Goal: Information Seeking & Learning: Check status

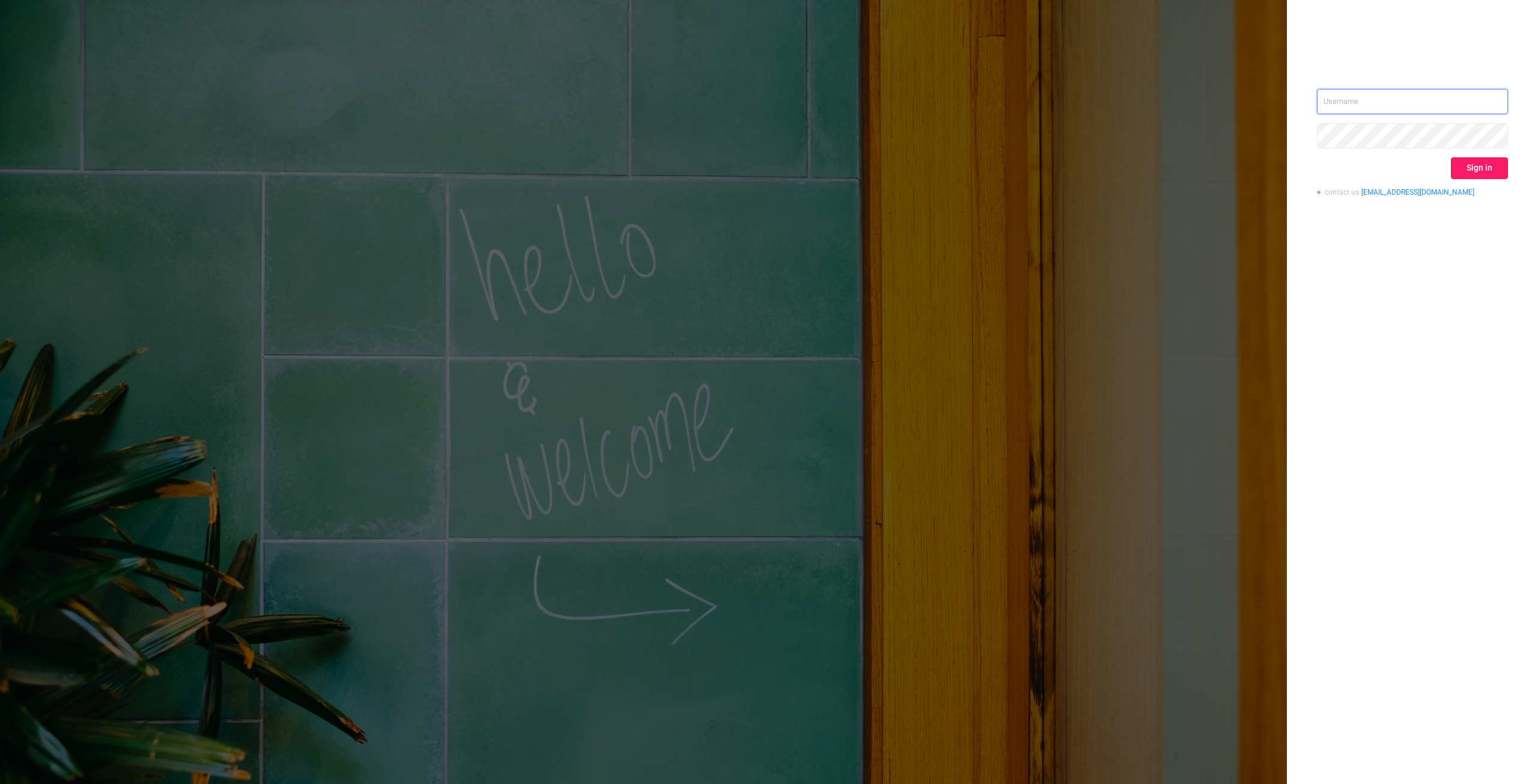
type input "[PERSON_NAME][EMAIL_ADDRESS][DOMAIN_NAME]"
click at [1466, 164] on button "Sign in" at bounding box center [1480, 168] width 57 height 22
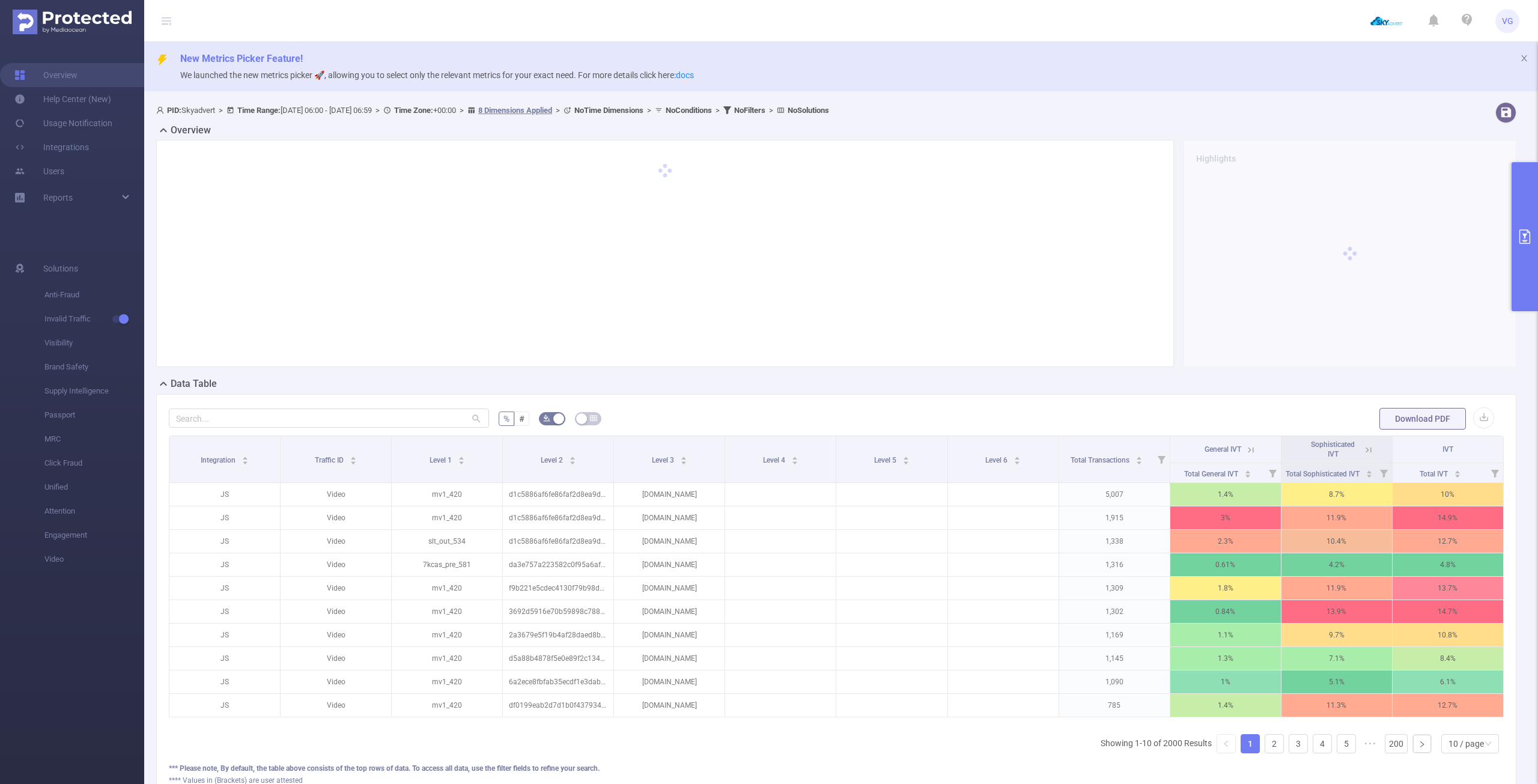
click at [1523, 231] on icon "primary" at bounding box center [1525, 237] width 14 height 14
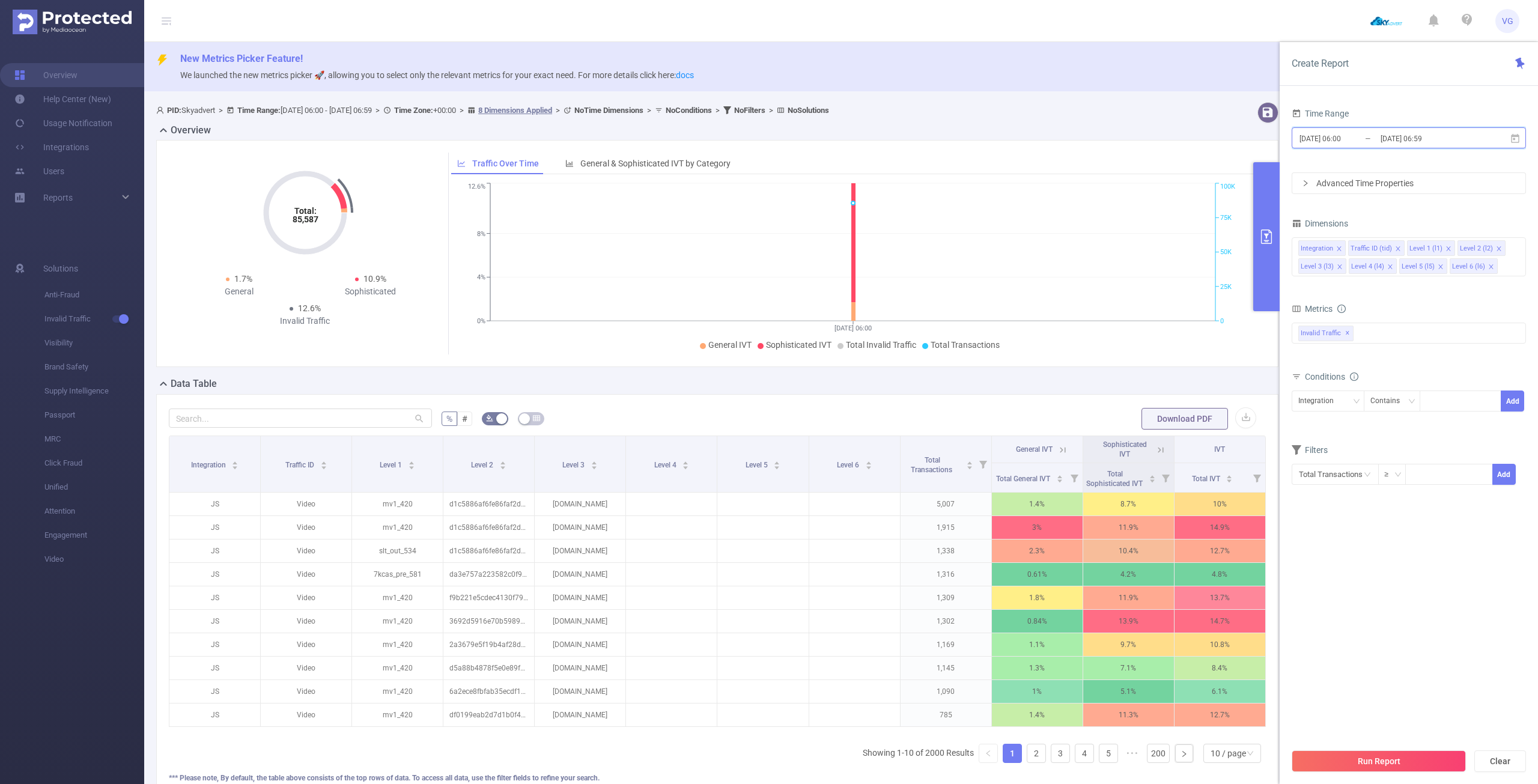
click at [1514, 138] on icon at bounding box center [1515, 138] width 8 height 9
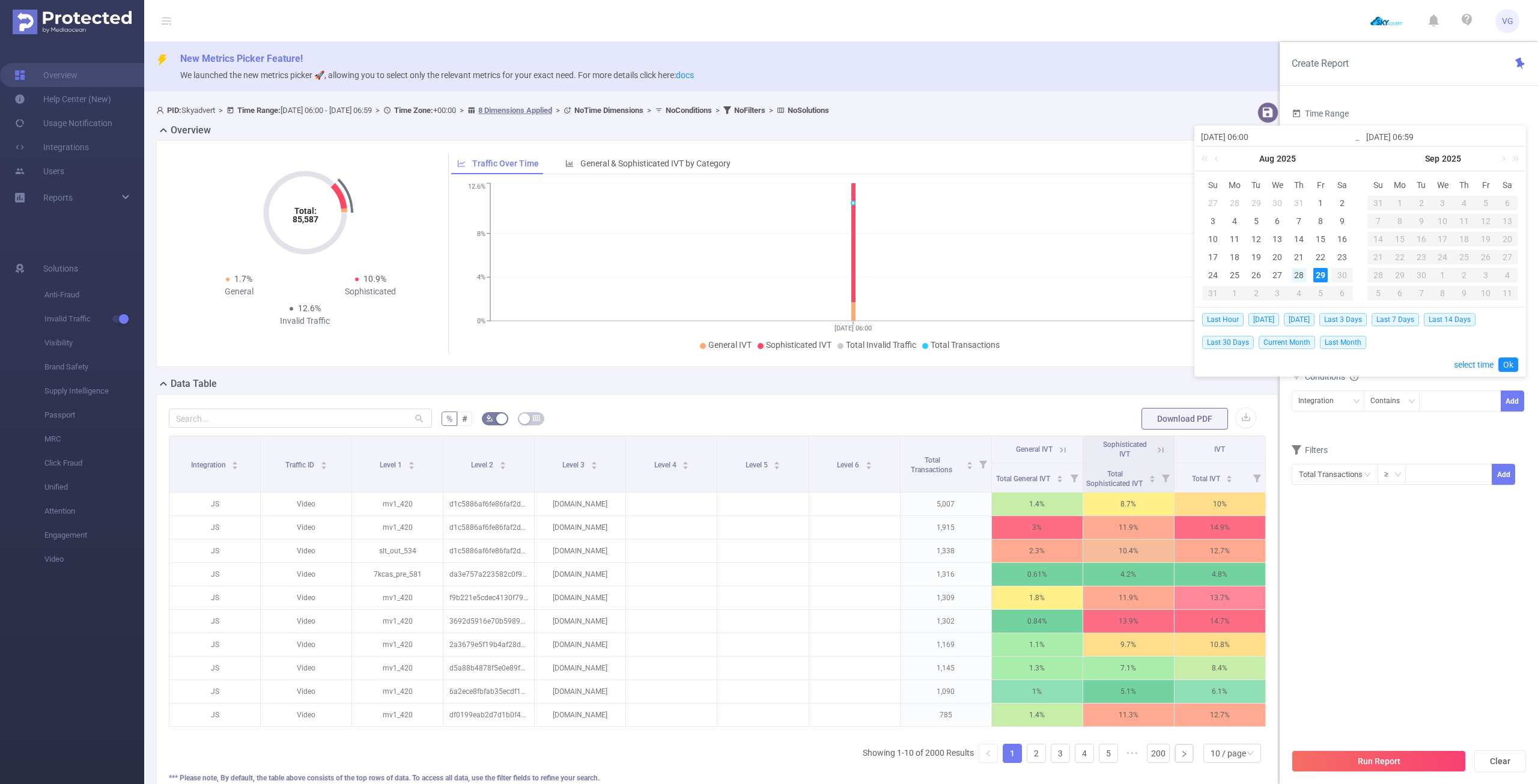
click at [1299, 276] on div "28" at bounding box center [1299, 275] width 14 height 14
type input "[DATE] 06:00"
type input "[DATE] 06:59"
type input "[DATE] 06:00"
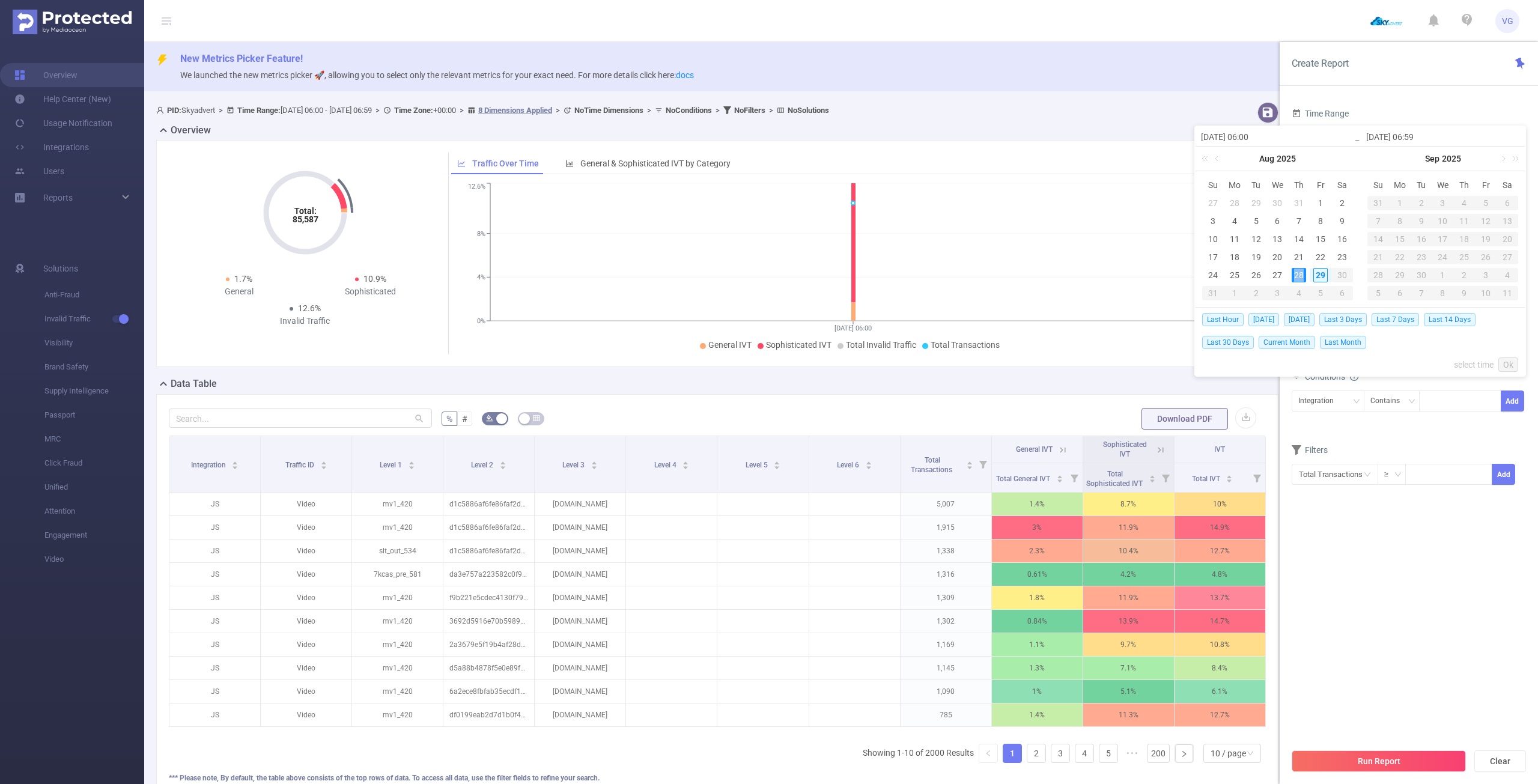
type input "[DATE] 06:59"
click at [1512, 366] on link "Ok" at bounding box center [1508, 364] width 20 height 14
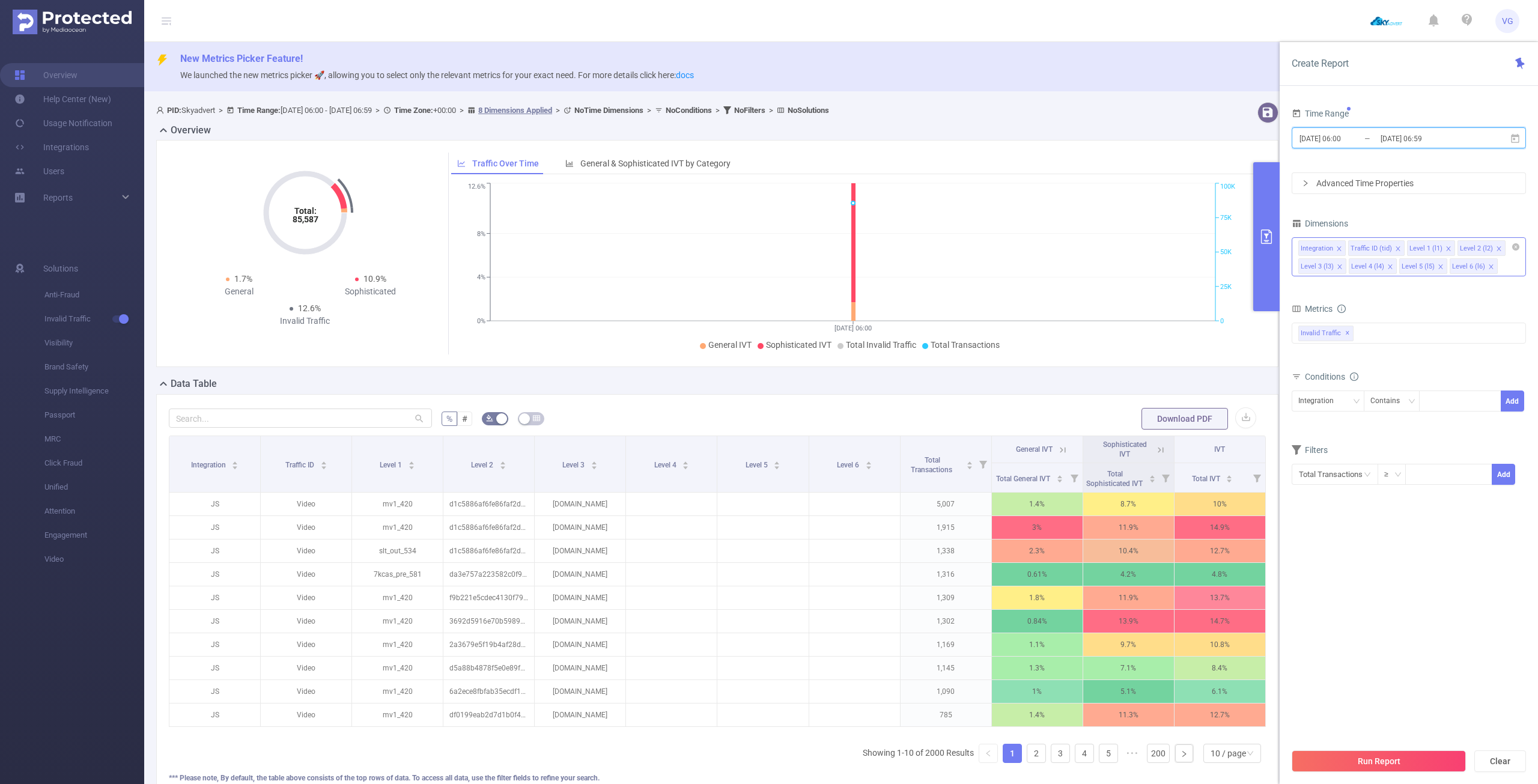
click at [1391, 266] on icon "icon: close" at bounding box center [1390, 266] width 6 height 6
click at [1520, 140] on icon at bounding box center [1515, 139] width 11 height 11
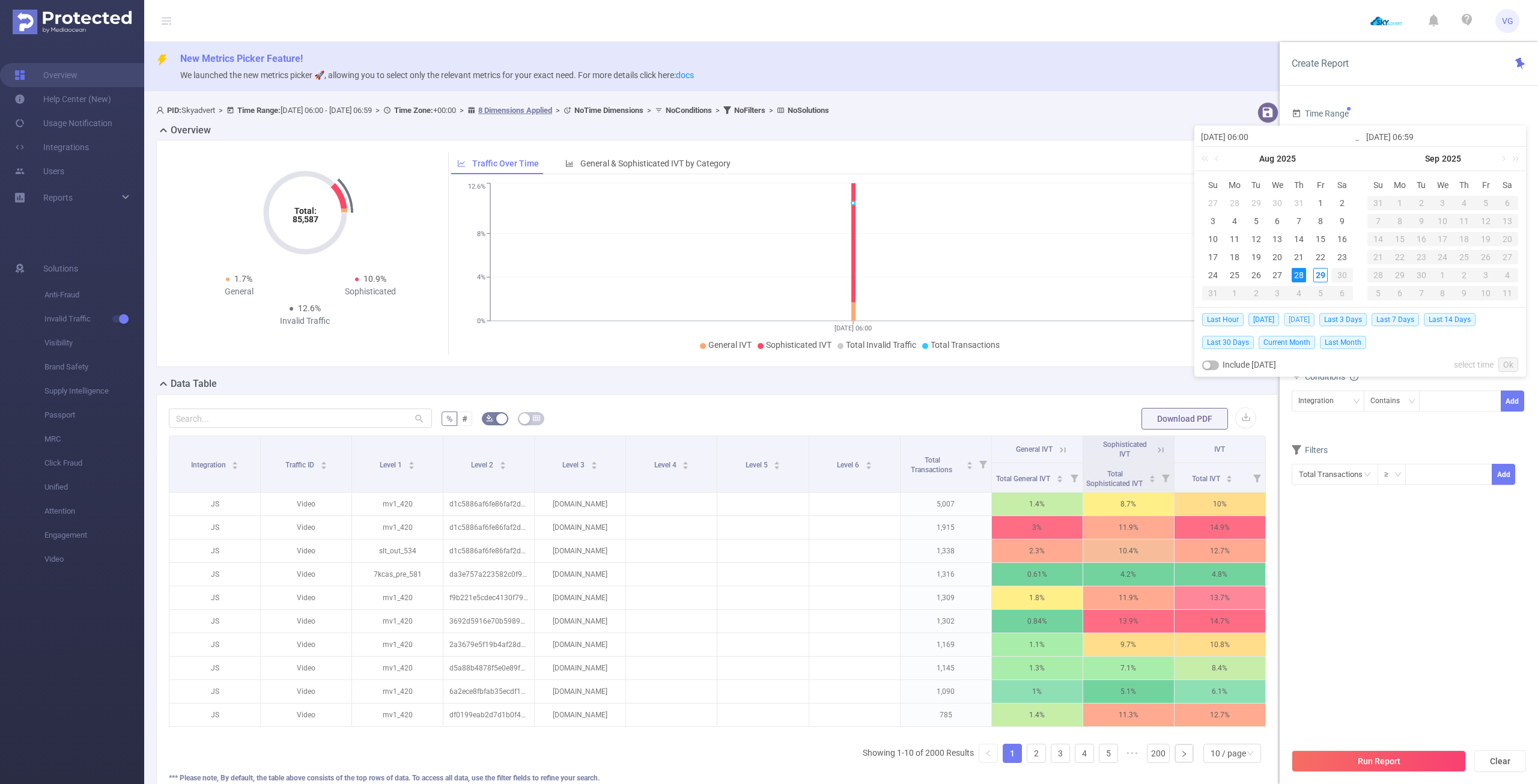
click at [1296, 323] on span "[DATE]" at bounding box center [1299, 320] width 31 height 13
type input "[DATE] 00:00"
type input "[DATE] 23:59"
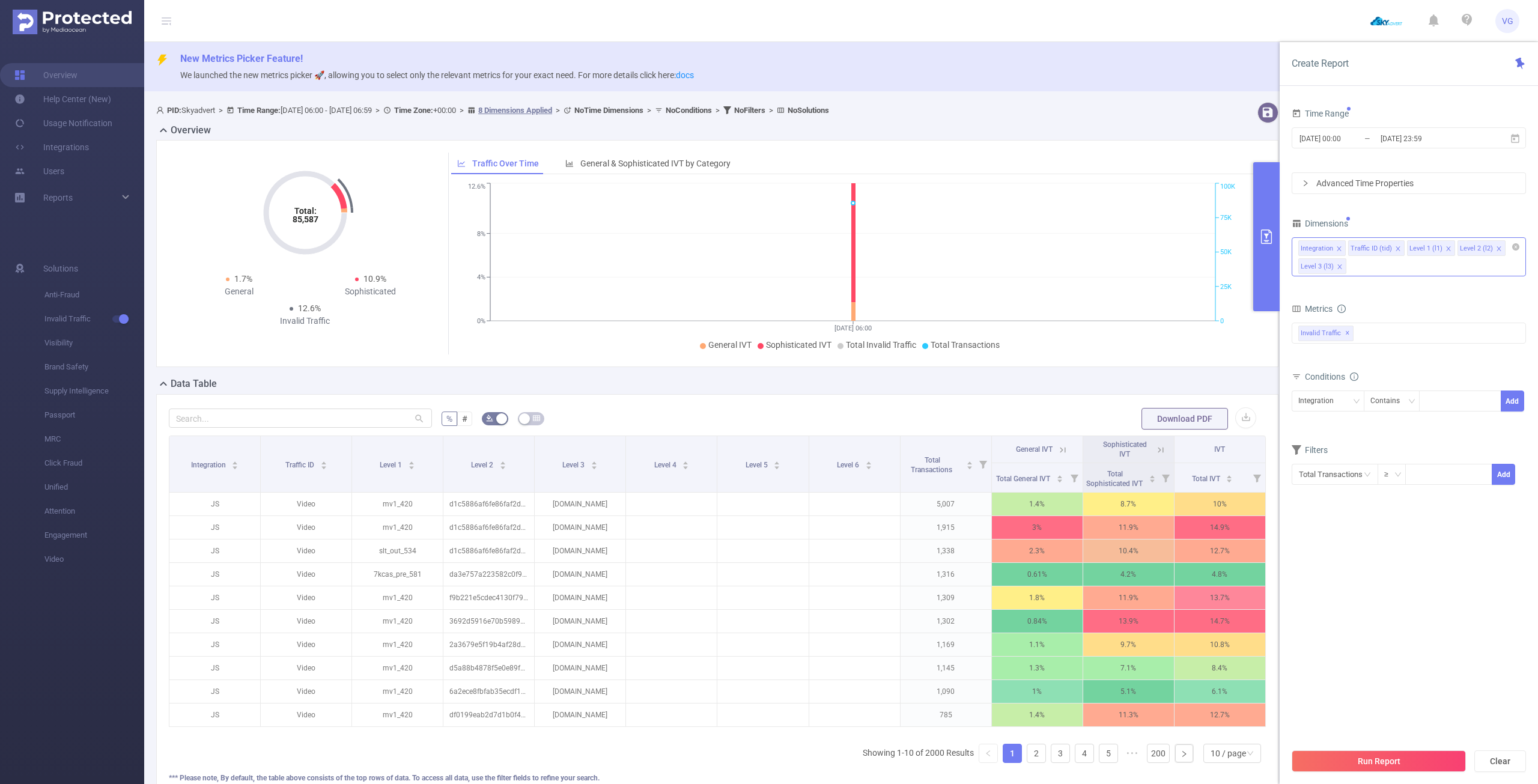
click at [1340, 764] on button "Run Report" at bounding box center [1379, 762] width 175 height 22
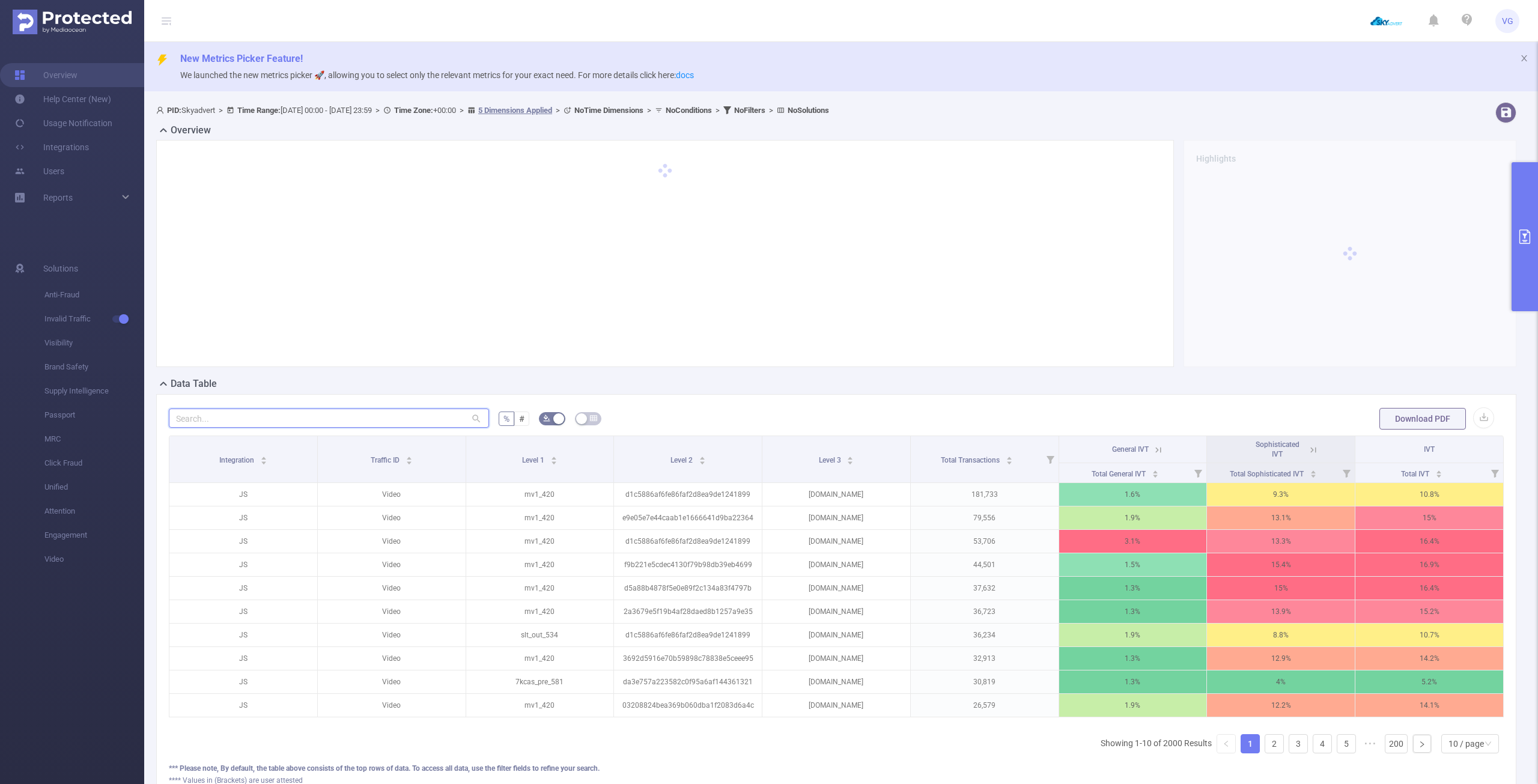
click at [350, 411] on input "text" at bounding box center [329, 418] width 320 height 19
paste input "[DOMAIN_NAME]"
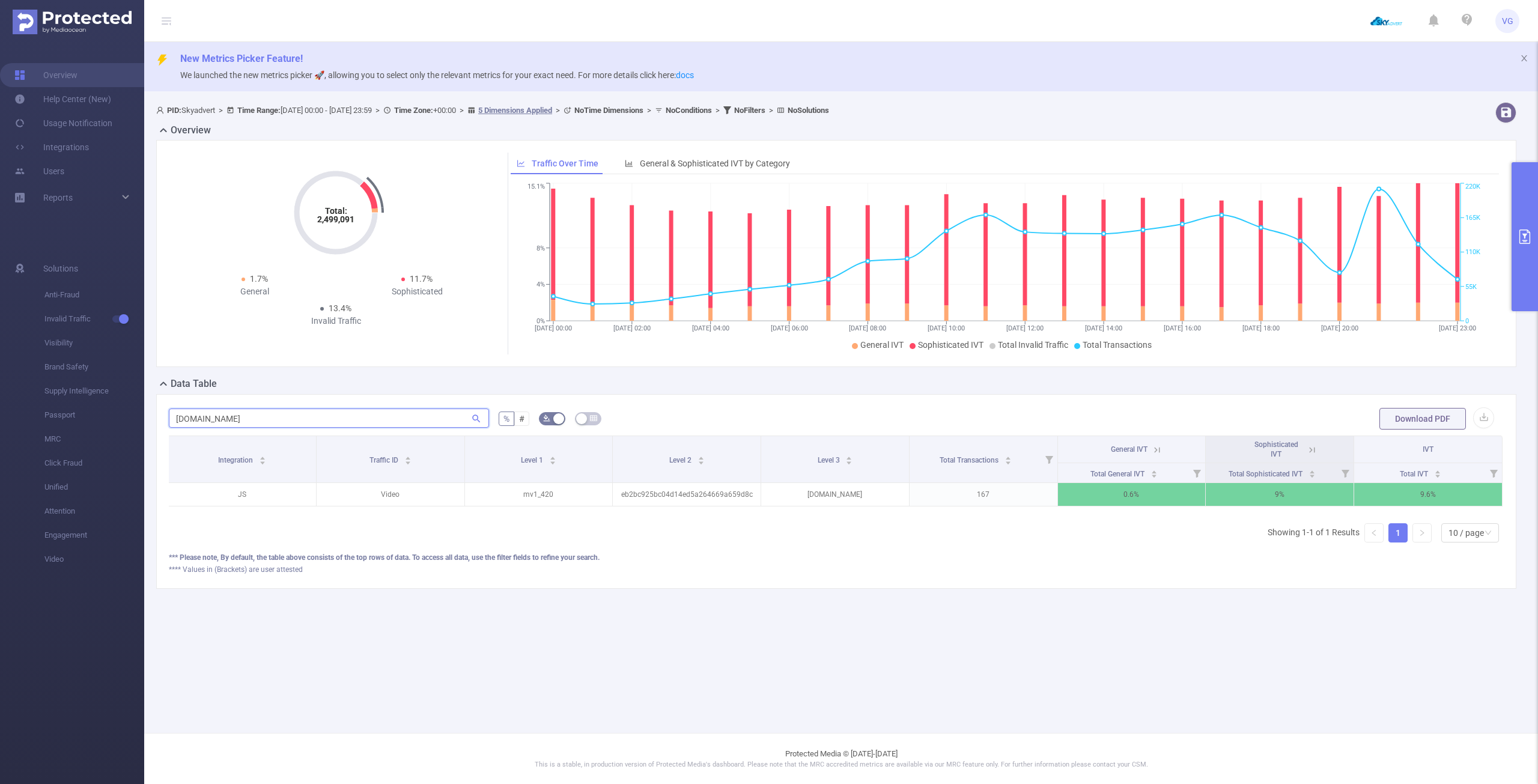
scroll to position [0, 3]
type input "[DOMAIN_NAME]"
drag, startPoint x: 1112, startPoint y: 524, endPoint x: 1166, endPoint y: 517, distance: 54.5
click at [1159, 520] on div "Integration Traffic ID Level 1 Level 2 Level 3 Total Transactions General IVT S…" at bounding box center [836, 494] width 1335 height 117
click at [1510, 241] on div "Total: 2,499,091 Total: 2,499,091 1.7% General 11.7% Sophisticated 13.4% Invali…" at bounding box center [836, 253] width 1360 height 227
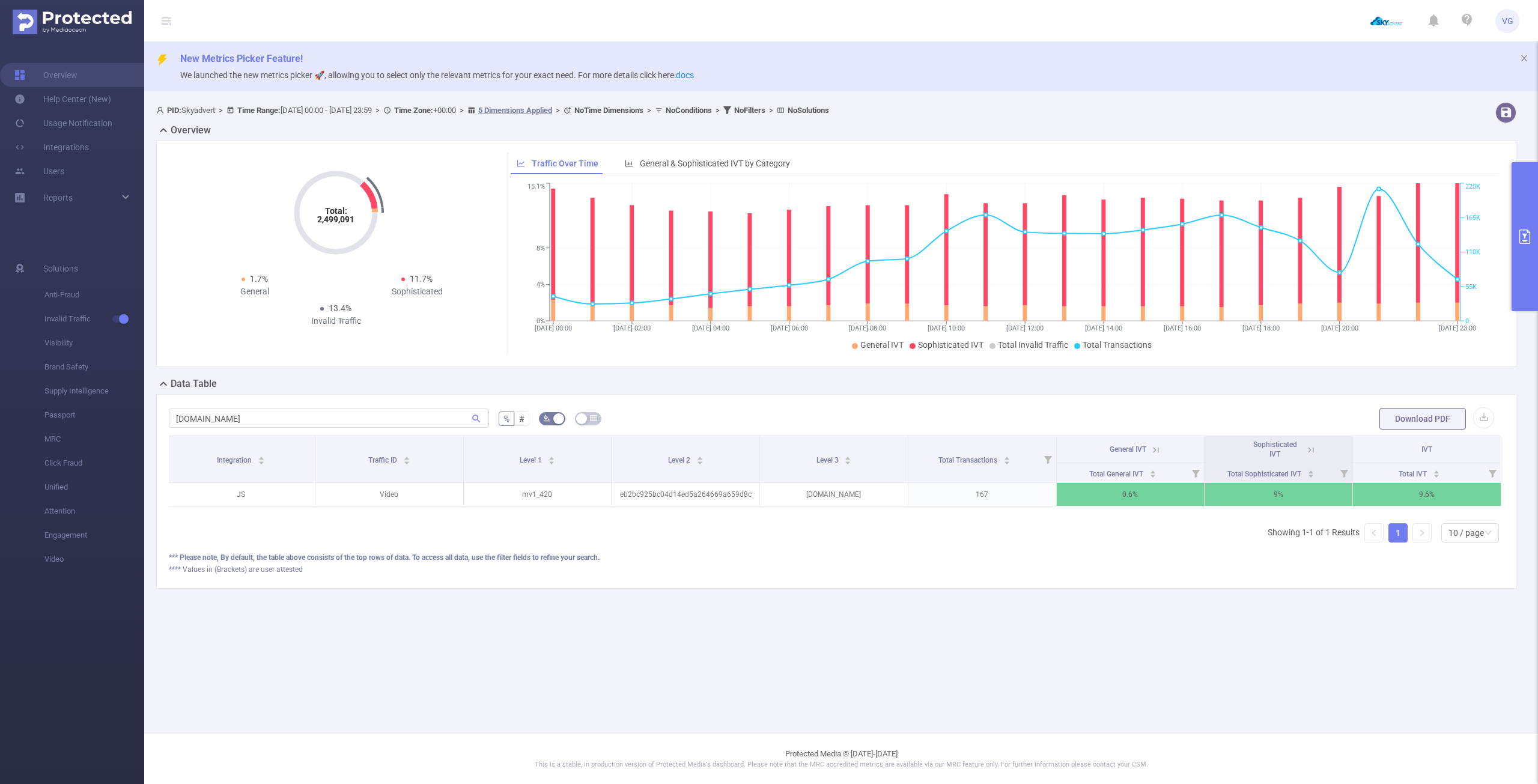
click at [1531, 237] on icon "primary" at bounding box center [1525, 237] width 14 height 14
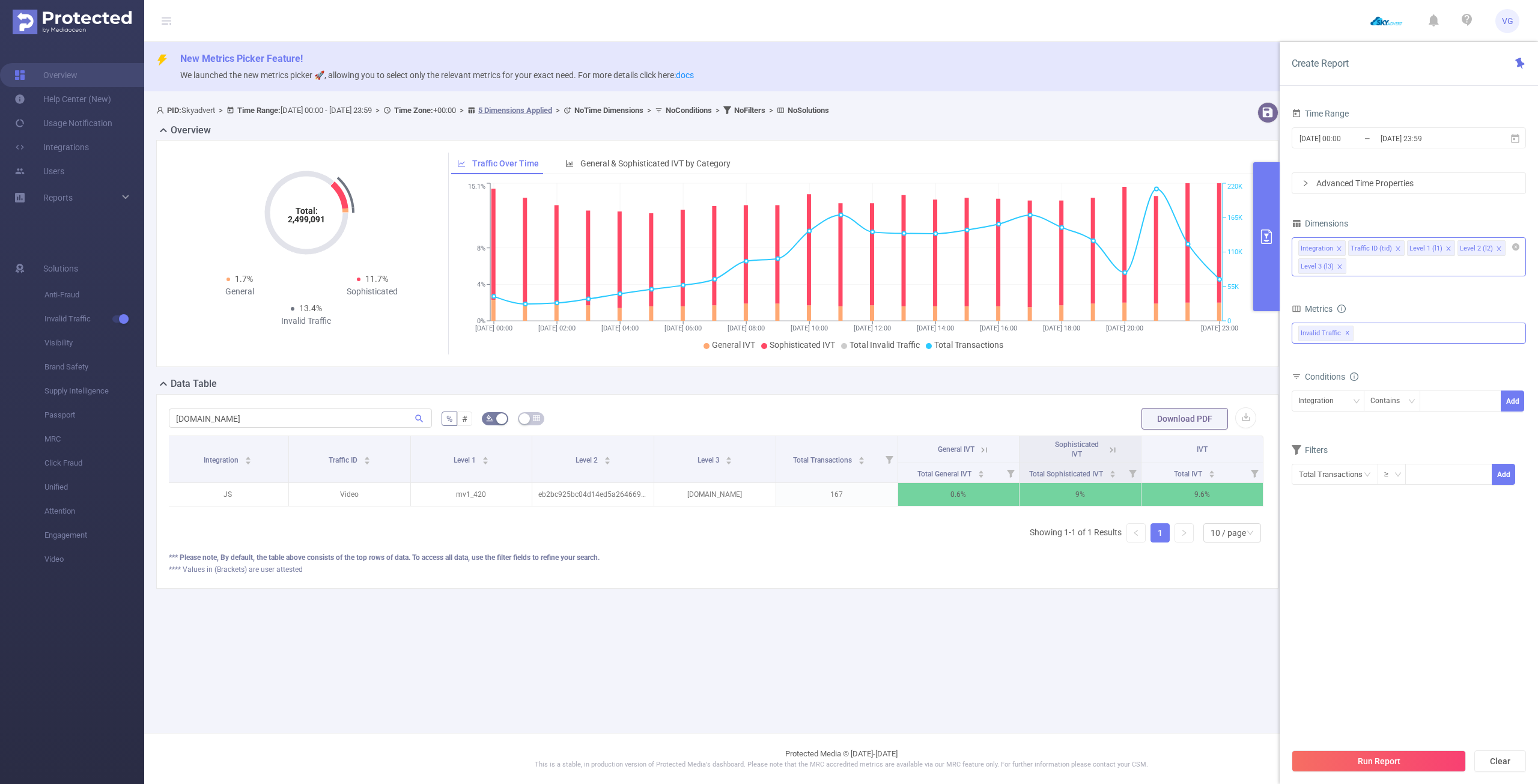
click at [1382, 331] on div "Invalid Traffic ✕" at bounding box center [1408, 333] width 234 height 21
click at [1360, 340] on strong "Anti-Fraud" at bounding box center [1342, 338] width 42 height 10
click at [1363, 649] on section "Time Range [DATE] 00:00 _ [DATE] 23:59 Advanced Time Properties Dimensions Inte…" at bounding box center [1408, 423] width 234 height 637
drag, startPoint x: 1371, startPoint y: 775, endPoint x: 1374, endPoint y: 767, distance: 8.5
click at [1374, 767] on div "Run Report Clear" at bounding box center [1409, 761] width 259 height 46
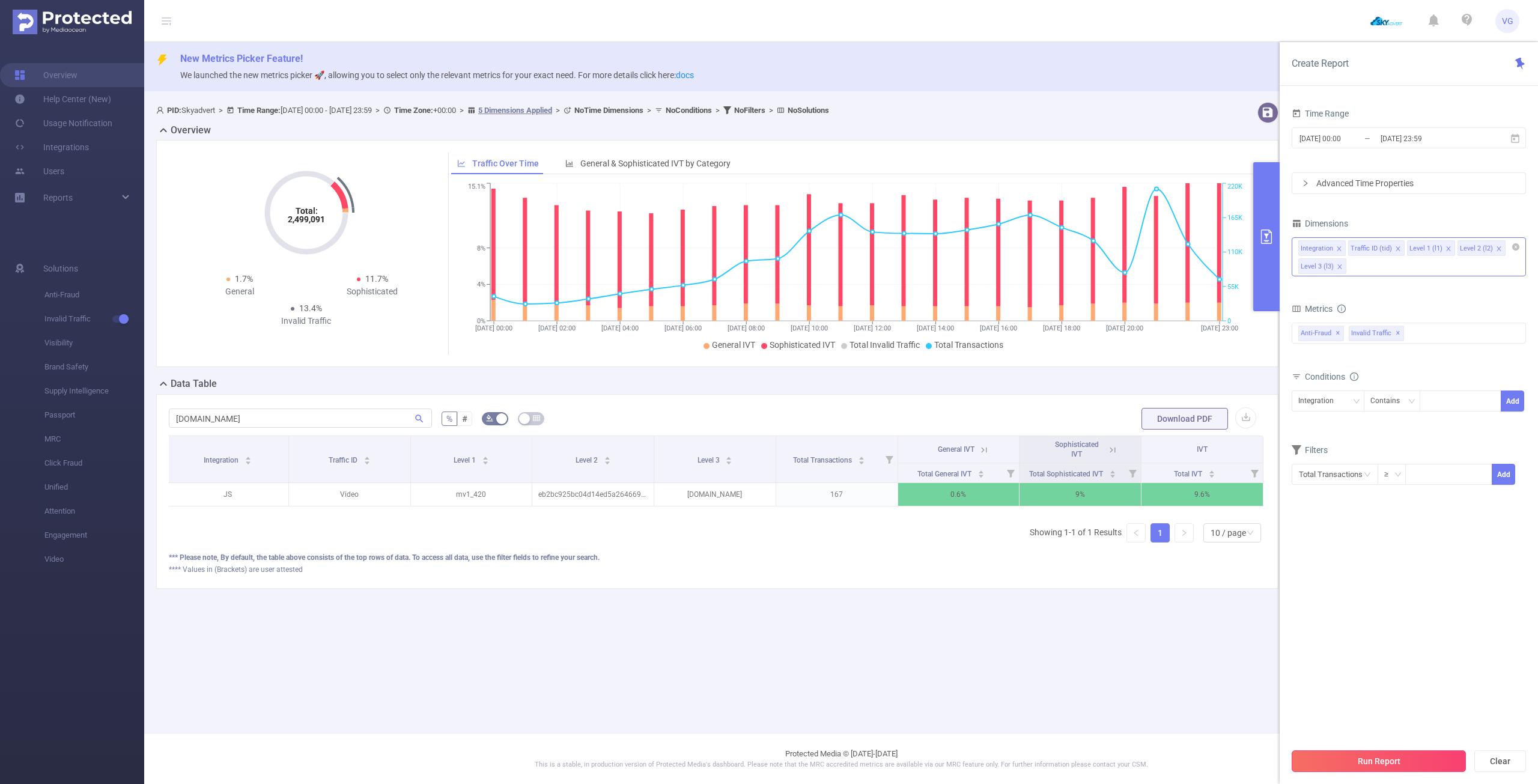
click at [1375, 765] on button "Run Report" at bounding box center [1379, 762] width 175 height 22
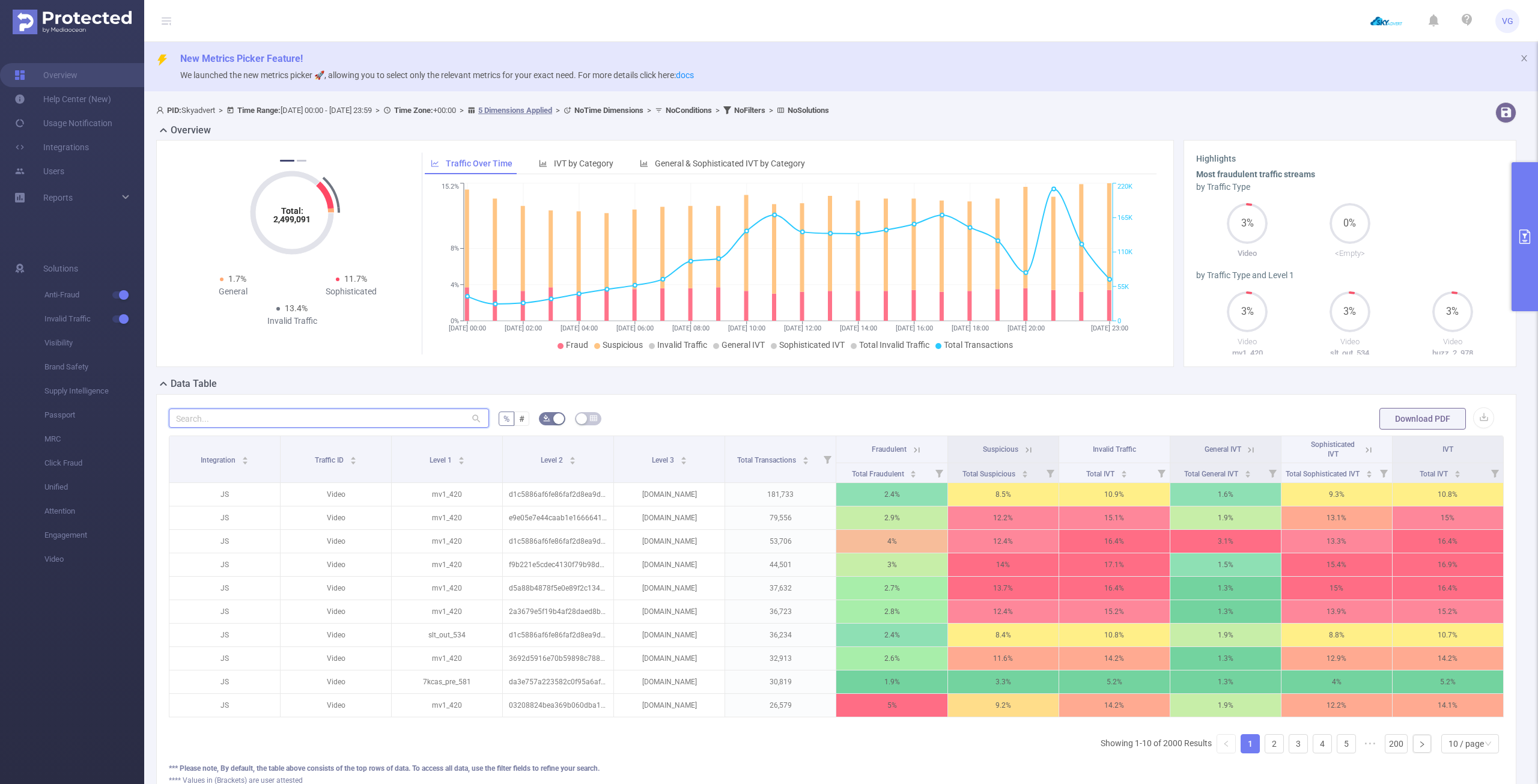
click at [251, 409] on input "text" at bounding box center [329, 418] width 320 height 19
paste input "[DOMAIN_NAME]"
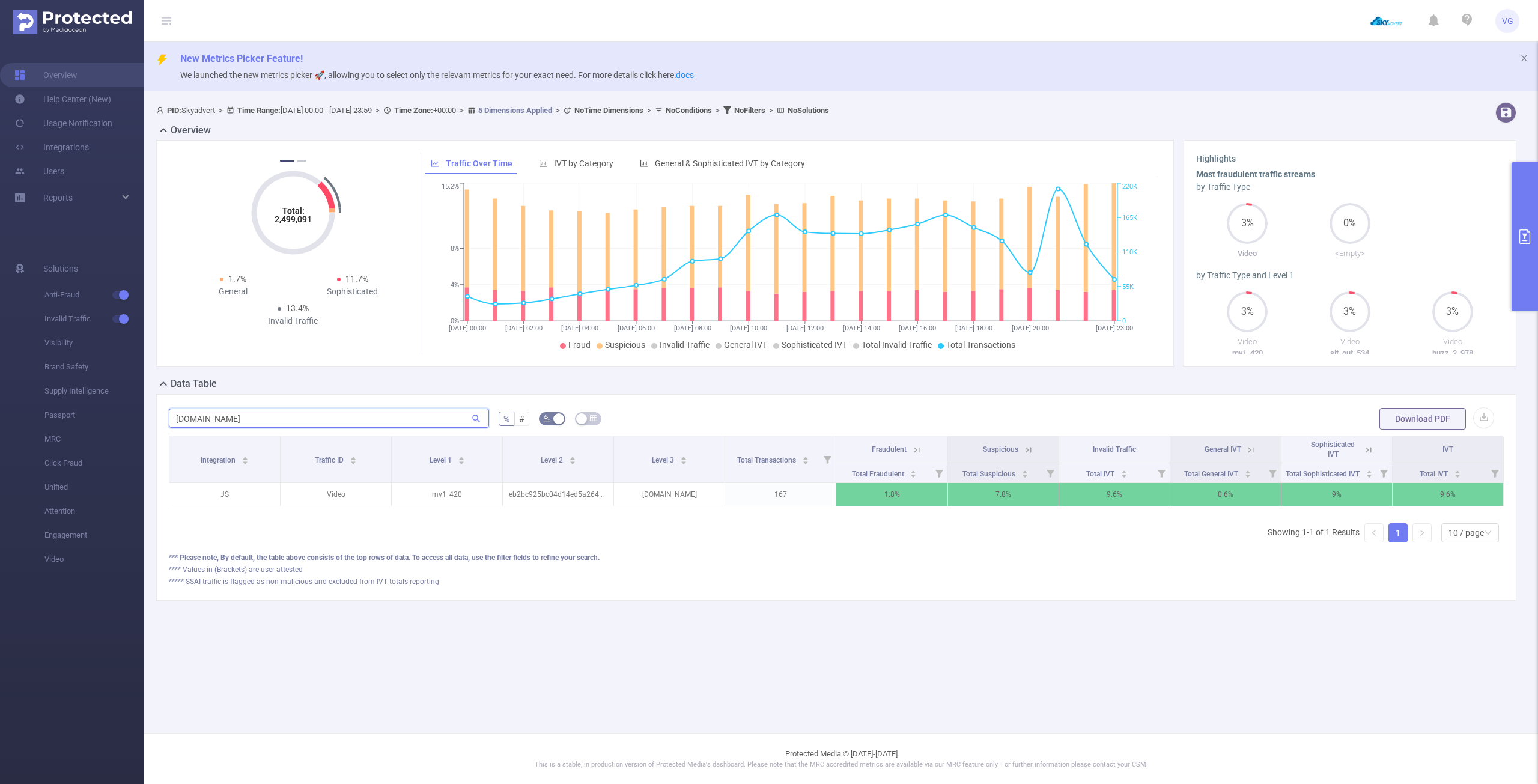
scroll to position [0, 3]
click at [1022, 448] on icon at bounding box center [1026, 450] width 11 height 11
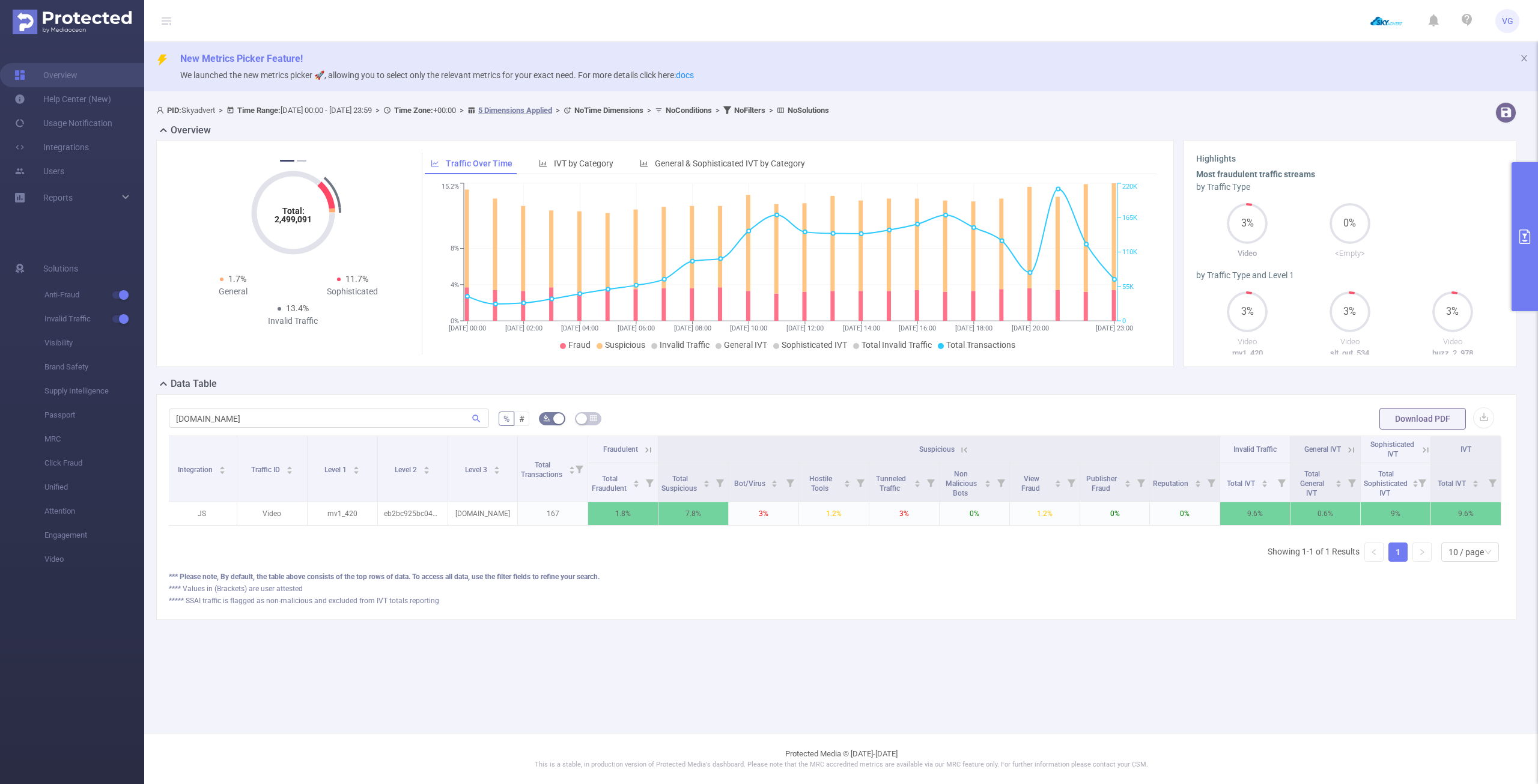
click at [1349, 452] on icon at bounding box center [1351, 450] width 11 height 11
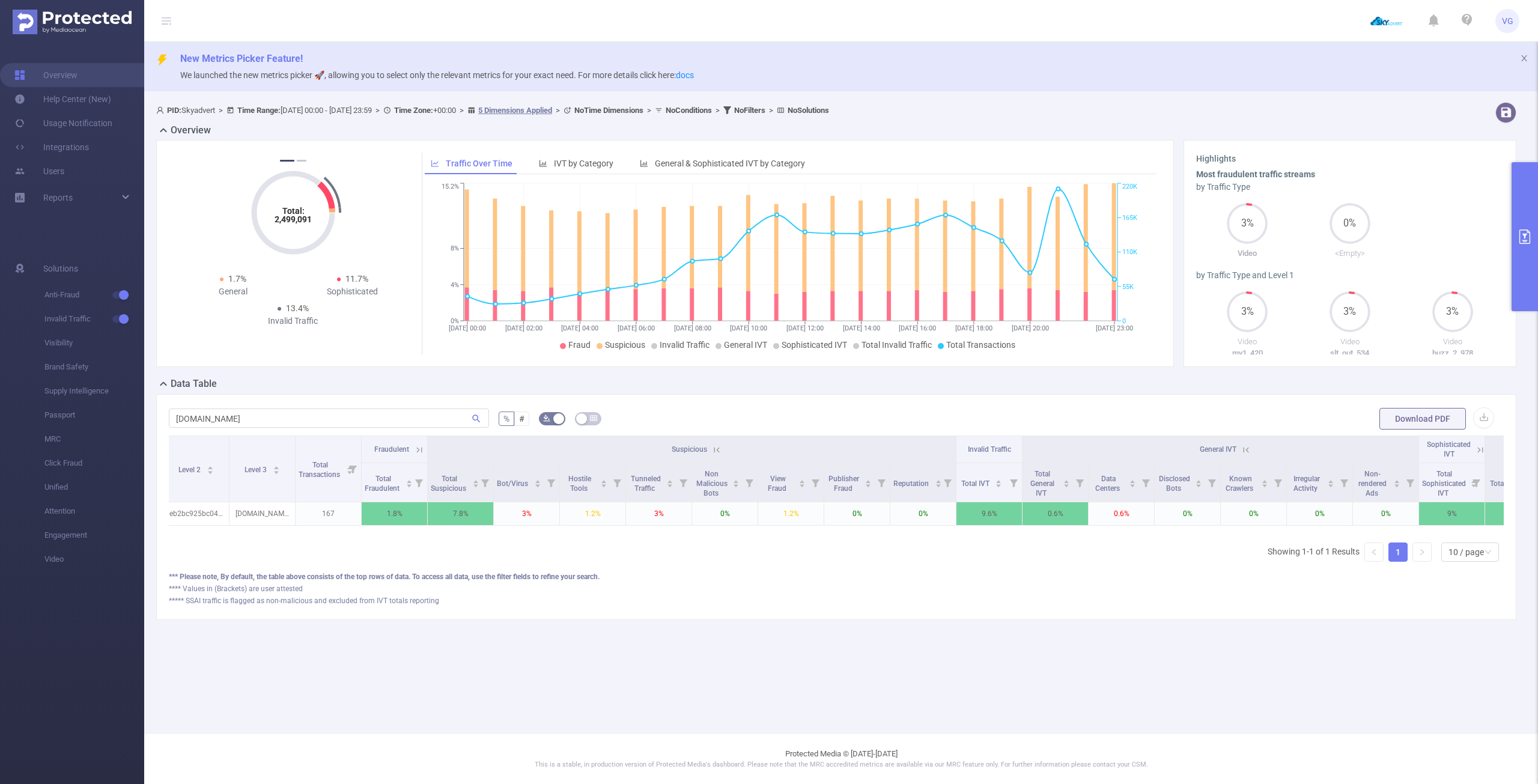
scroll to position [0, 254]
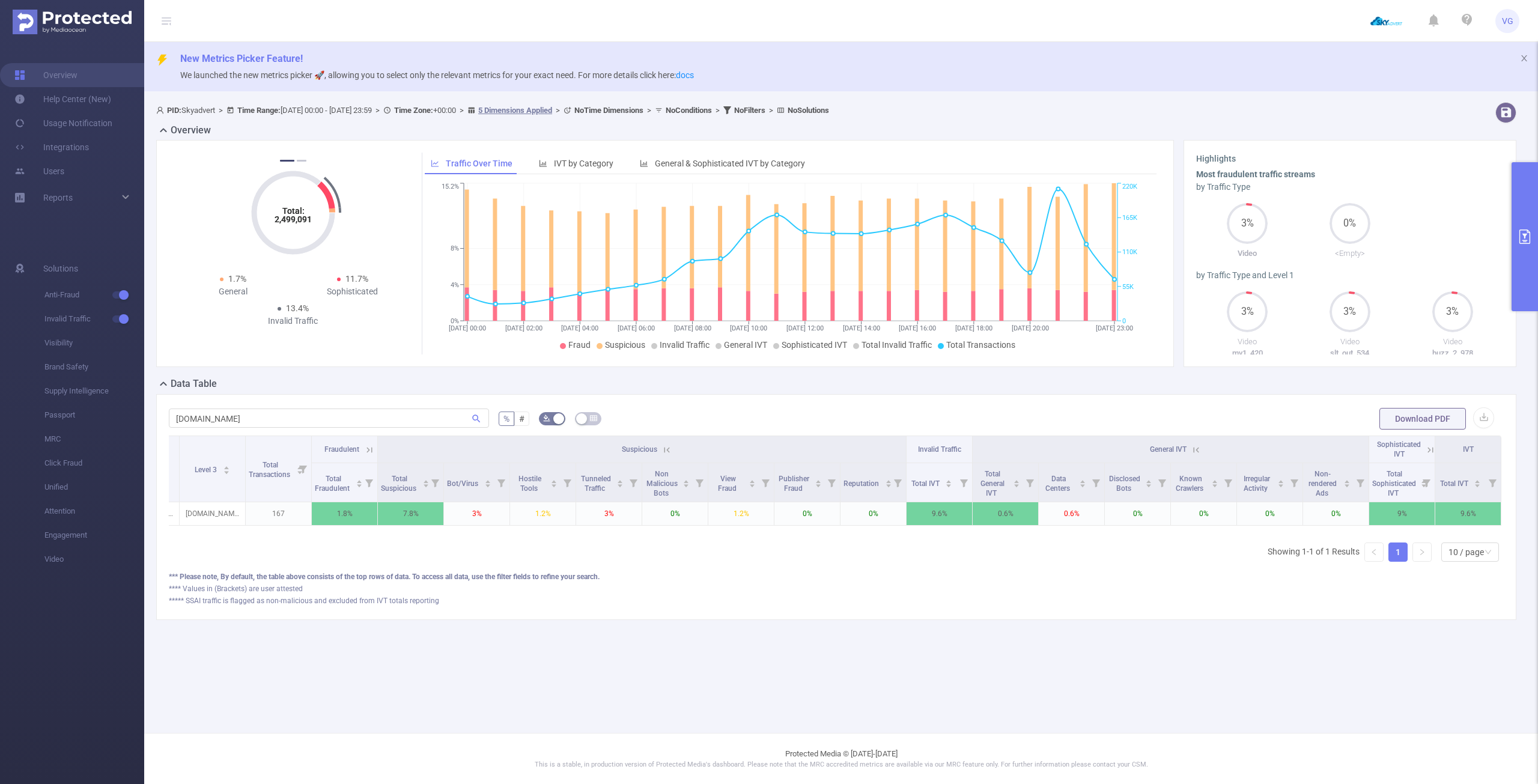
click at [1193, 450] on icon at bounding box center [1196, 450] width 11 height 11
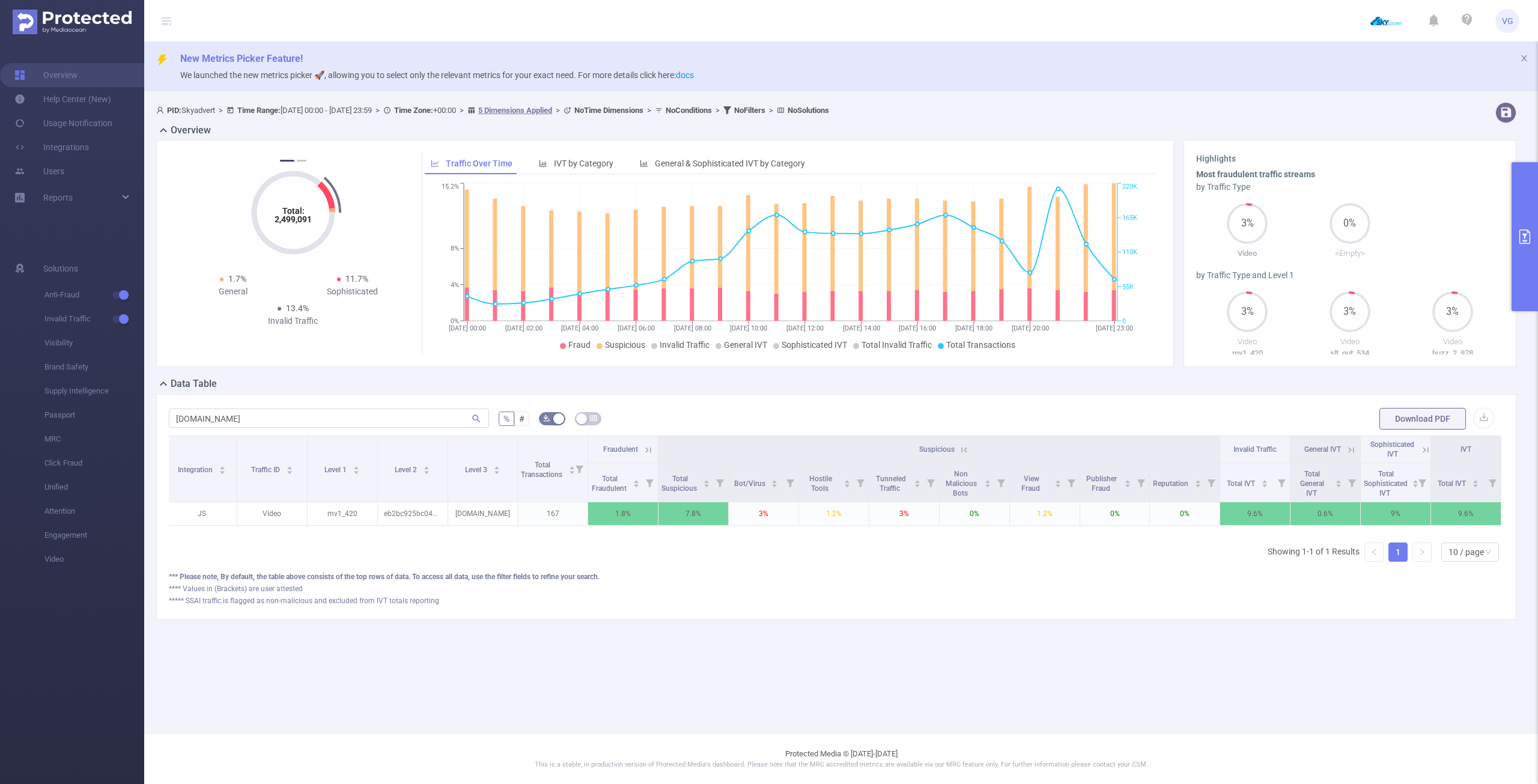
scroll to position [0, 3]
click at [968, 448] on icon at bounding box center [964, 450] width 11 height 11
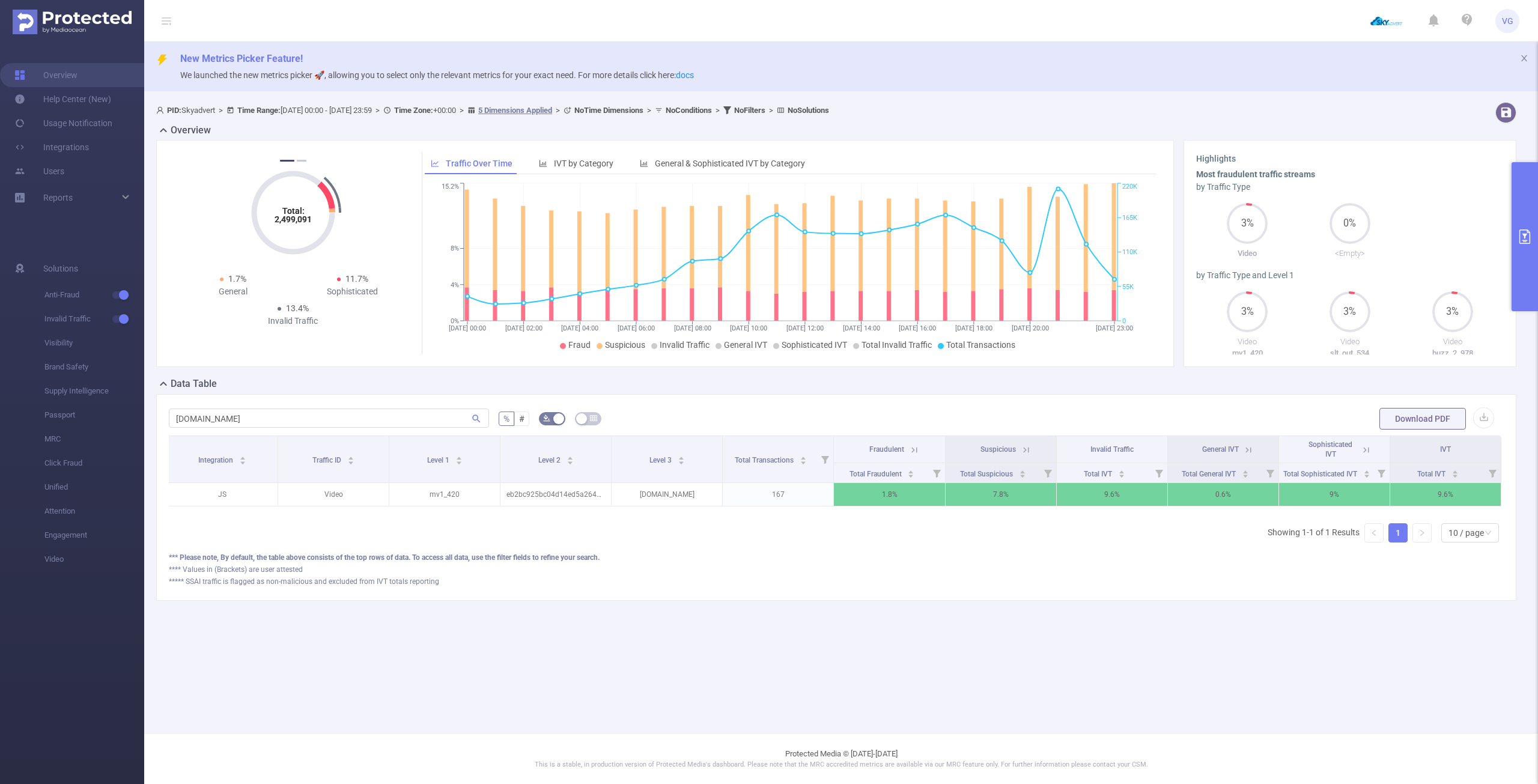
drag, startPoint x: 945, startPoint y: 511, endPoint x: 1075, endPoint y: 519, distance: 130.2
click at [1074, 514] on div "Integration Traffic ID Level 1 Level 2 Level 3 Total Transactions Fraudulent Su…" at bounding box center [836, 475] width 1335 height 78
click at [910, 451] on icon at bounding box center [914, 450] width 11 height 11
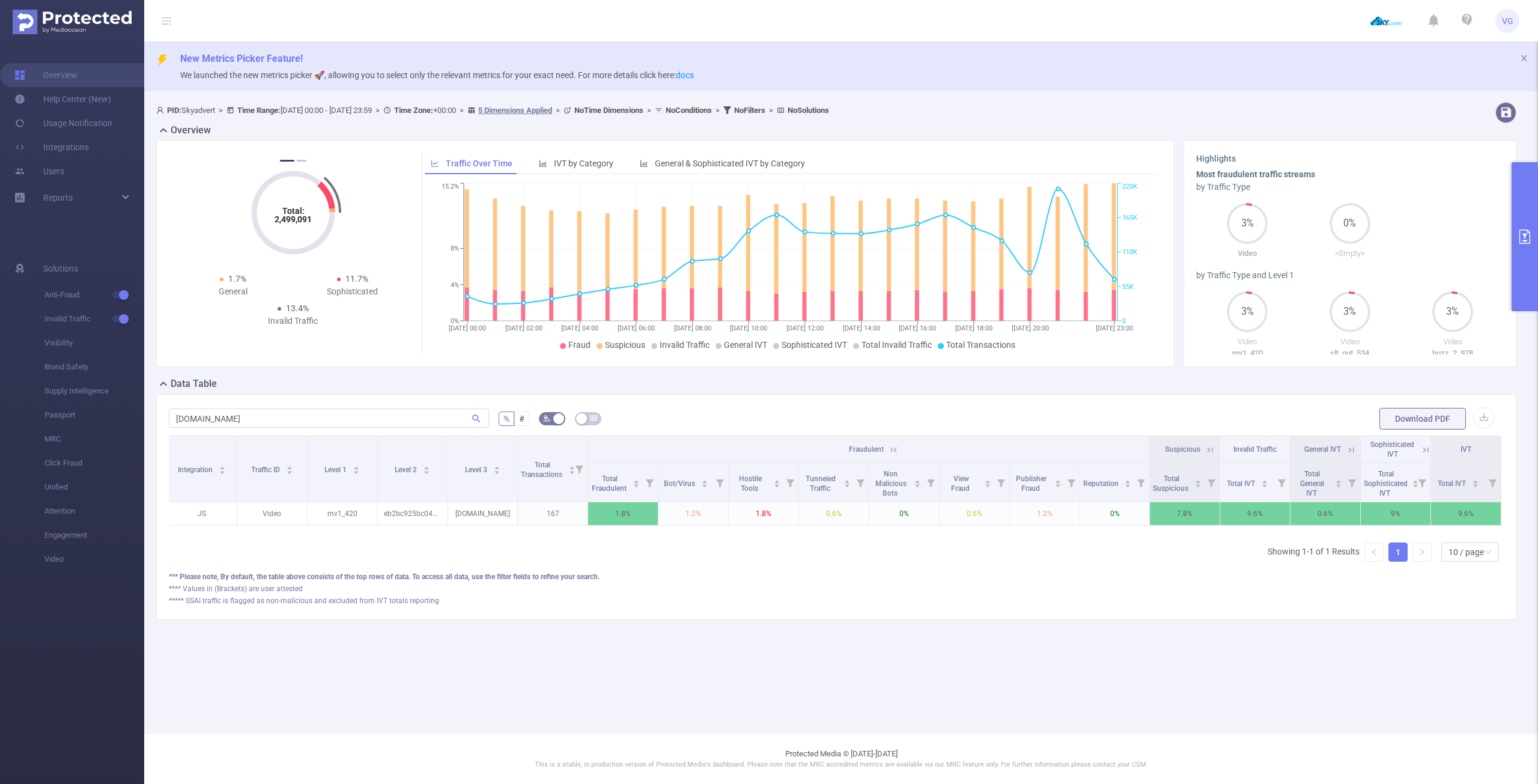
click at [896, 450] on icon at bounding box center [894, 450] width 11 height 11
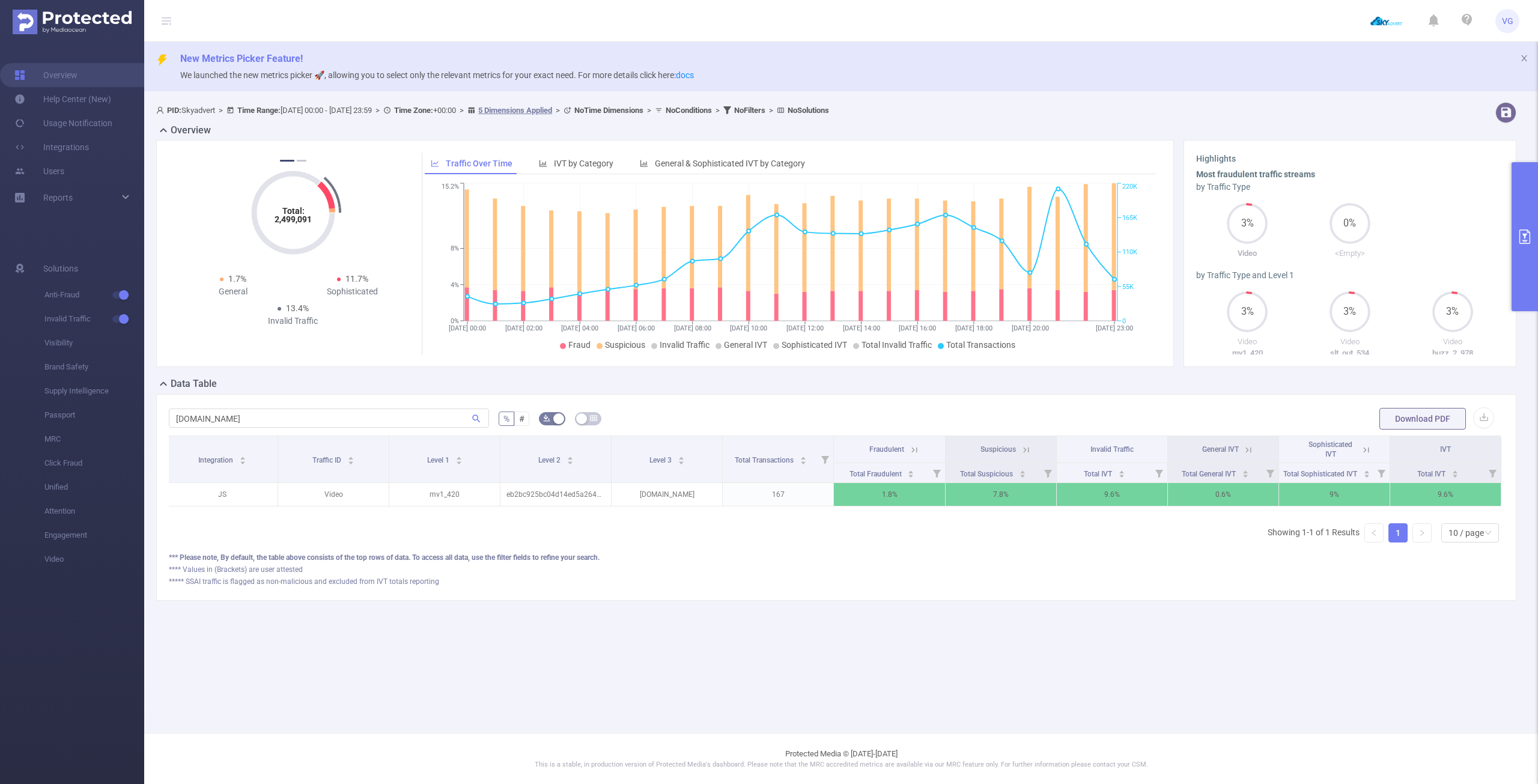
click at [1027, 447] on icon at bounding box center [1026, 450] width 11 height 11
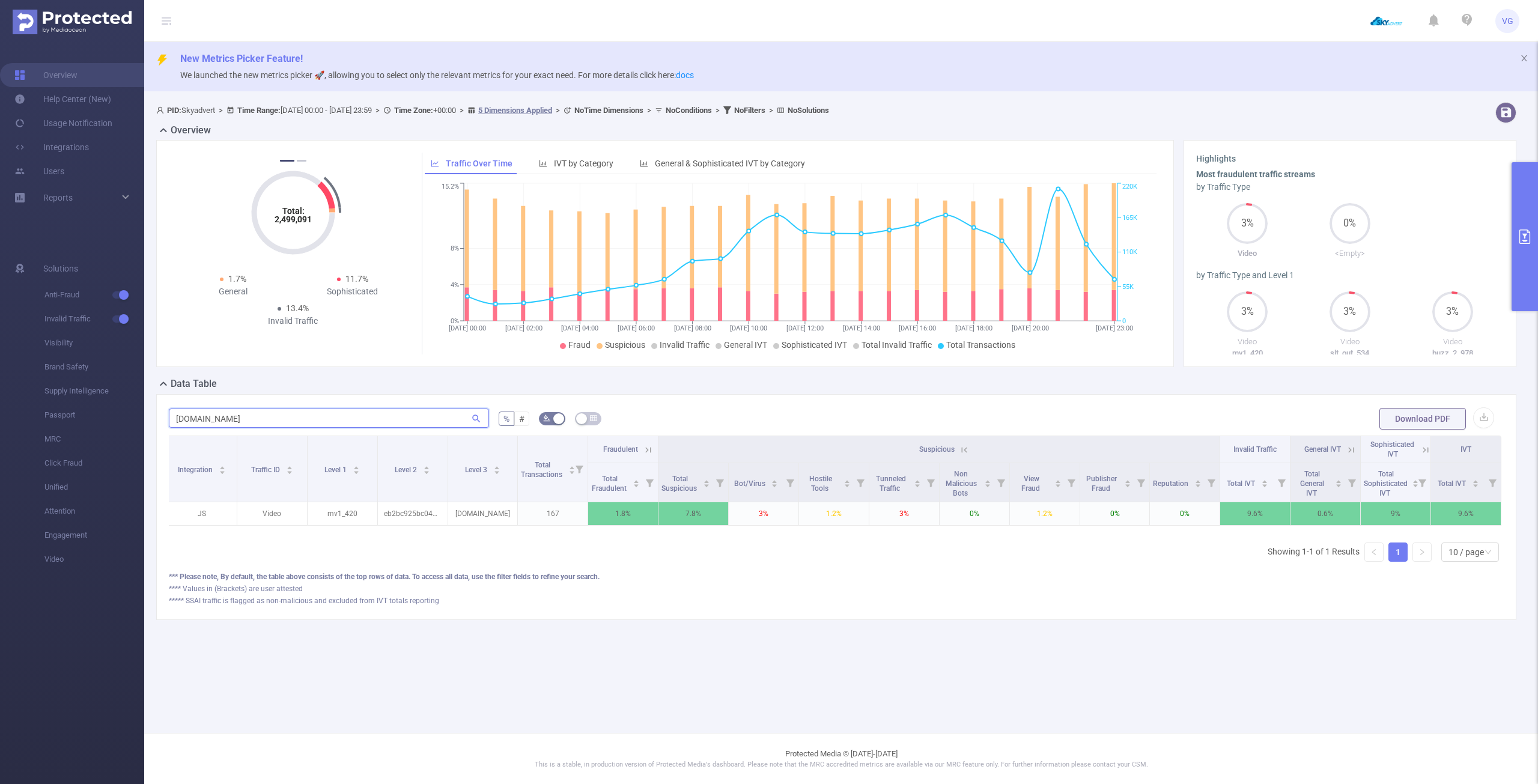
drag, startPoint x: 230, startPoint y: 418, endPoint x: 159, endPoint y: 430, distance: 72.0
click at [159, 430] on div "[DOMAIN_NAME] % # Download PDF Integration Traffic ID Level 1 Level 2 Level 3 T…" at bounding box center [836, 507] width 1360 height 226
paste input "online"
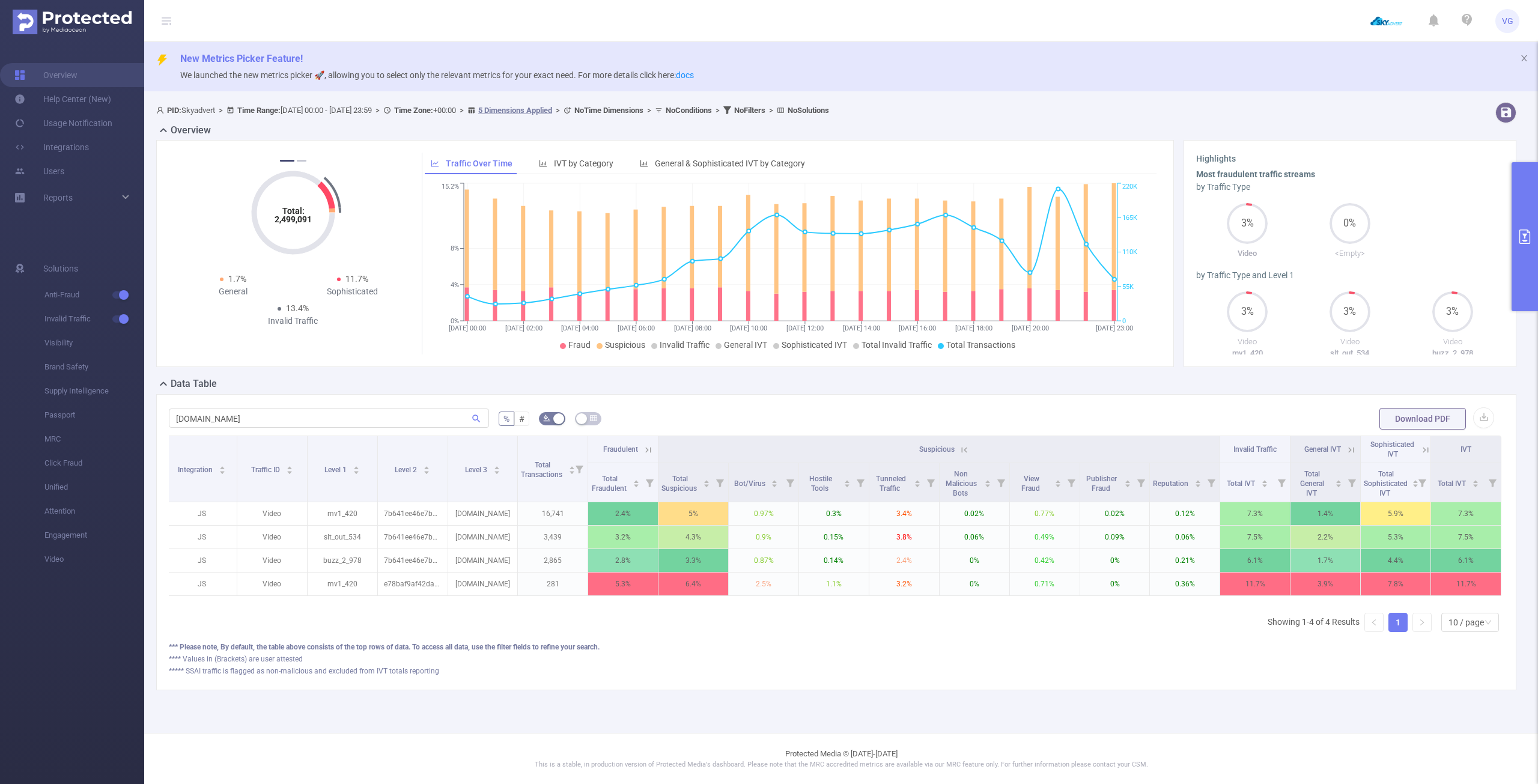
click at [968, 454] on icon at bounding box center [964, 450] width 11 height 11
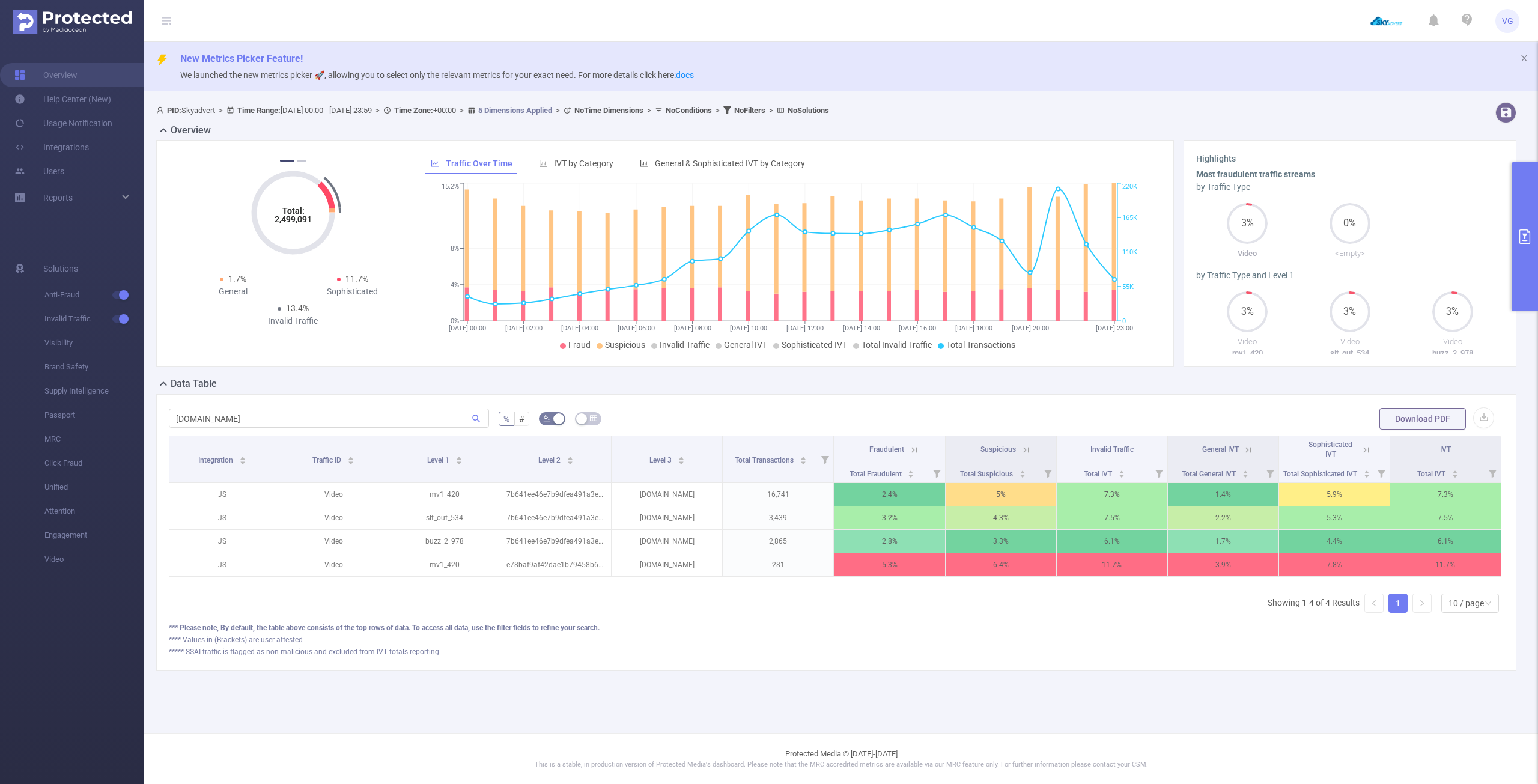
drag, startPoint x: 771, startPoint y: 582, endPoint x: 823, endPoint y: 587, distance: 52.2
click at [825, 584] on div "Integration Traffic ID Level 1 Level 2 Level 3 Total Transactions Fraudulent Su…" at bounding box center [836, 509] width 1335 height 148
drag, startPoint x: 481, startPoint y: 592, endPoint x: 571, endPoint y: 586, distance: 90.2
click at [570, 584] on div "Integration Traffic ID Level 1 Level 2 Level 3 Total Transactions Fraudulent Su…" at bounding box center [836, 509] width 1335 height 148
drag, startPoint x: 241, startPoint y: 422, endPoint x: 211, endPoint y: 418, distance: 30.3
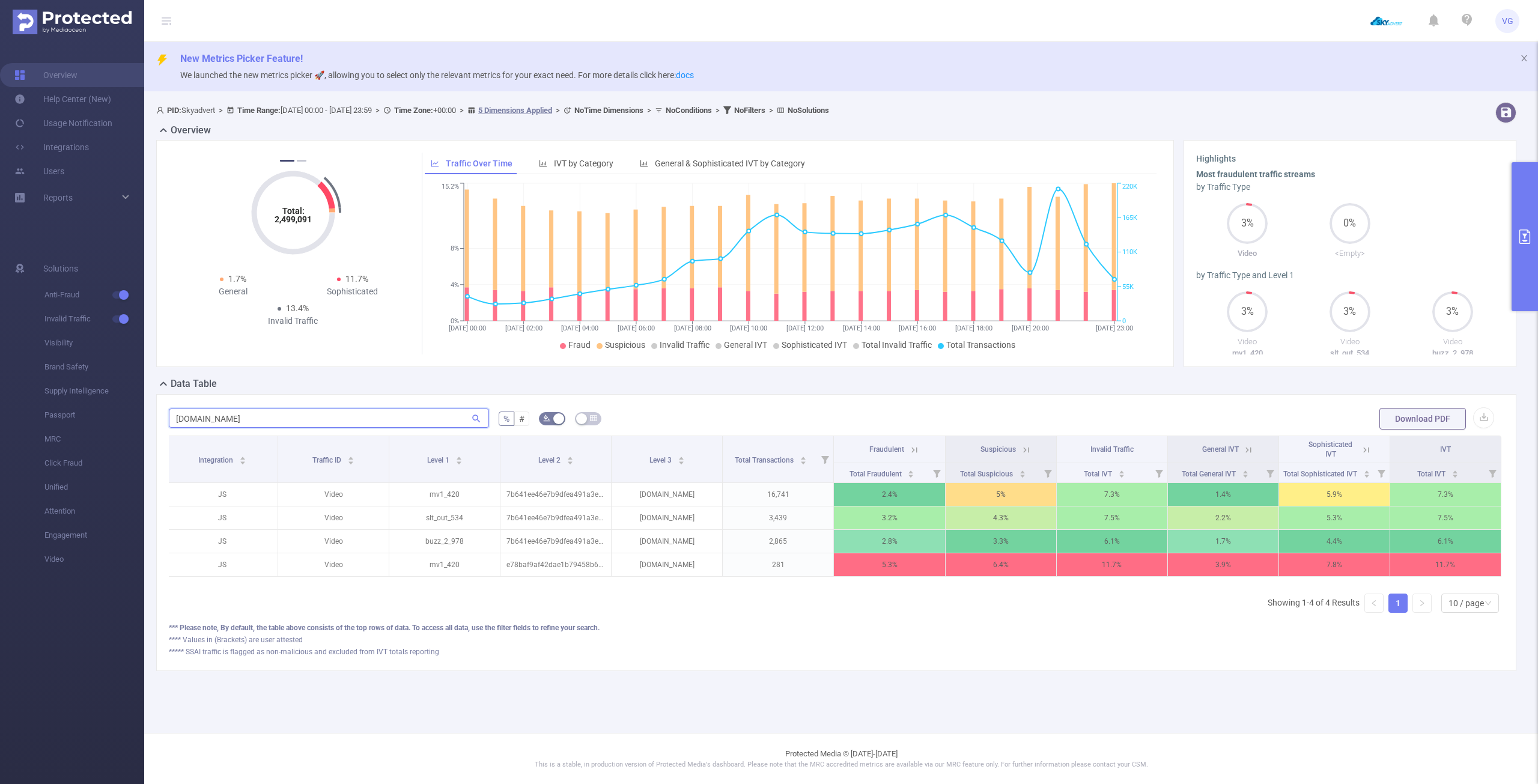
click at [211, 418] on input "[DOMAIN_NAME]" at bounding box center [329, 418] width 320 height 19
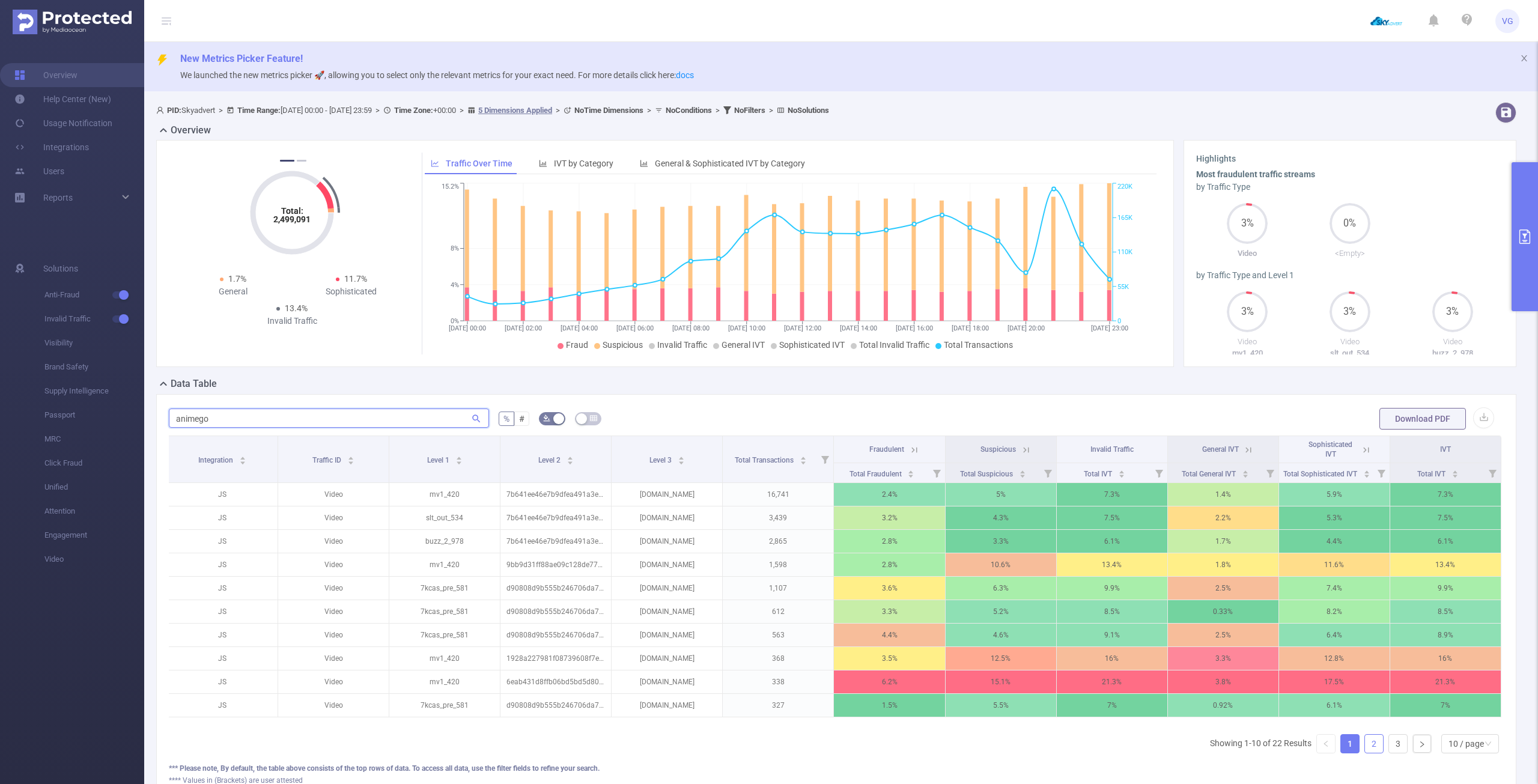
type input "animego"
click at [1366, 753] on link "2" at bounding box center [1374, 744] width 18 height 18
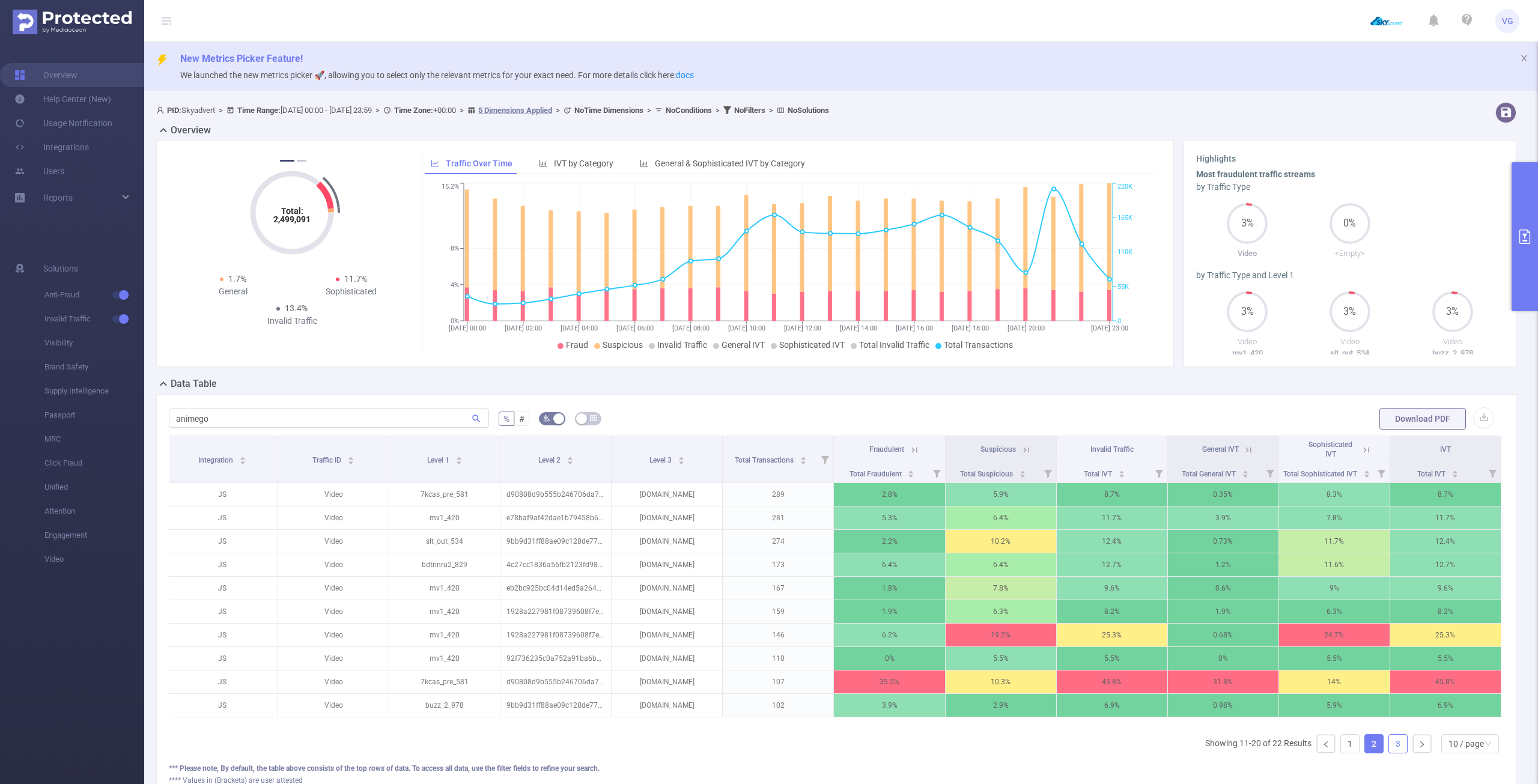
click at [1390, 753] on link "3" at bounding box center [1398, 744] width 18 height 18
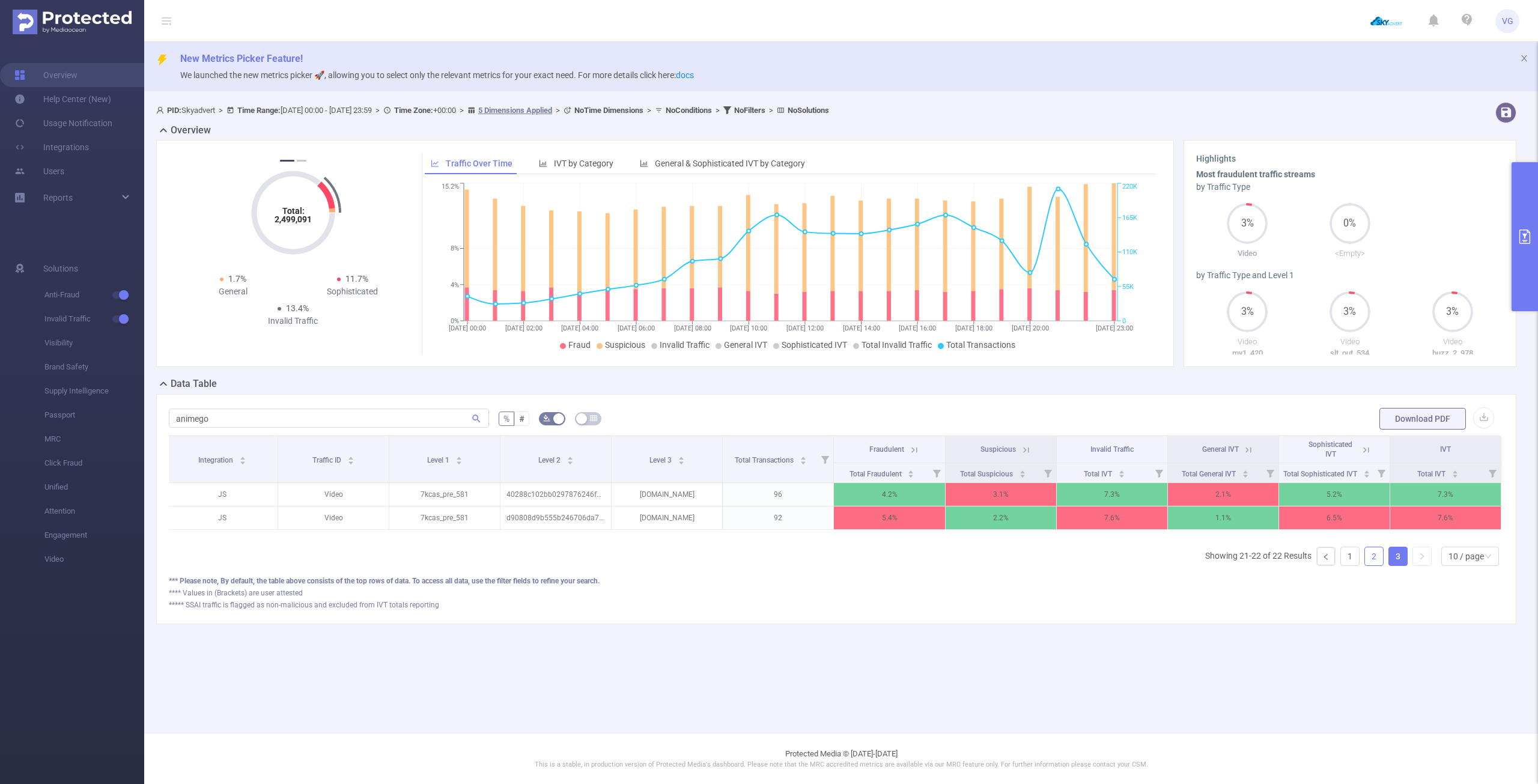
click at [1374, 563] on link "2" at bounding box center [1374, 556] width 18 height 18
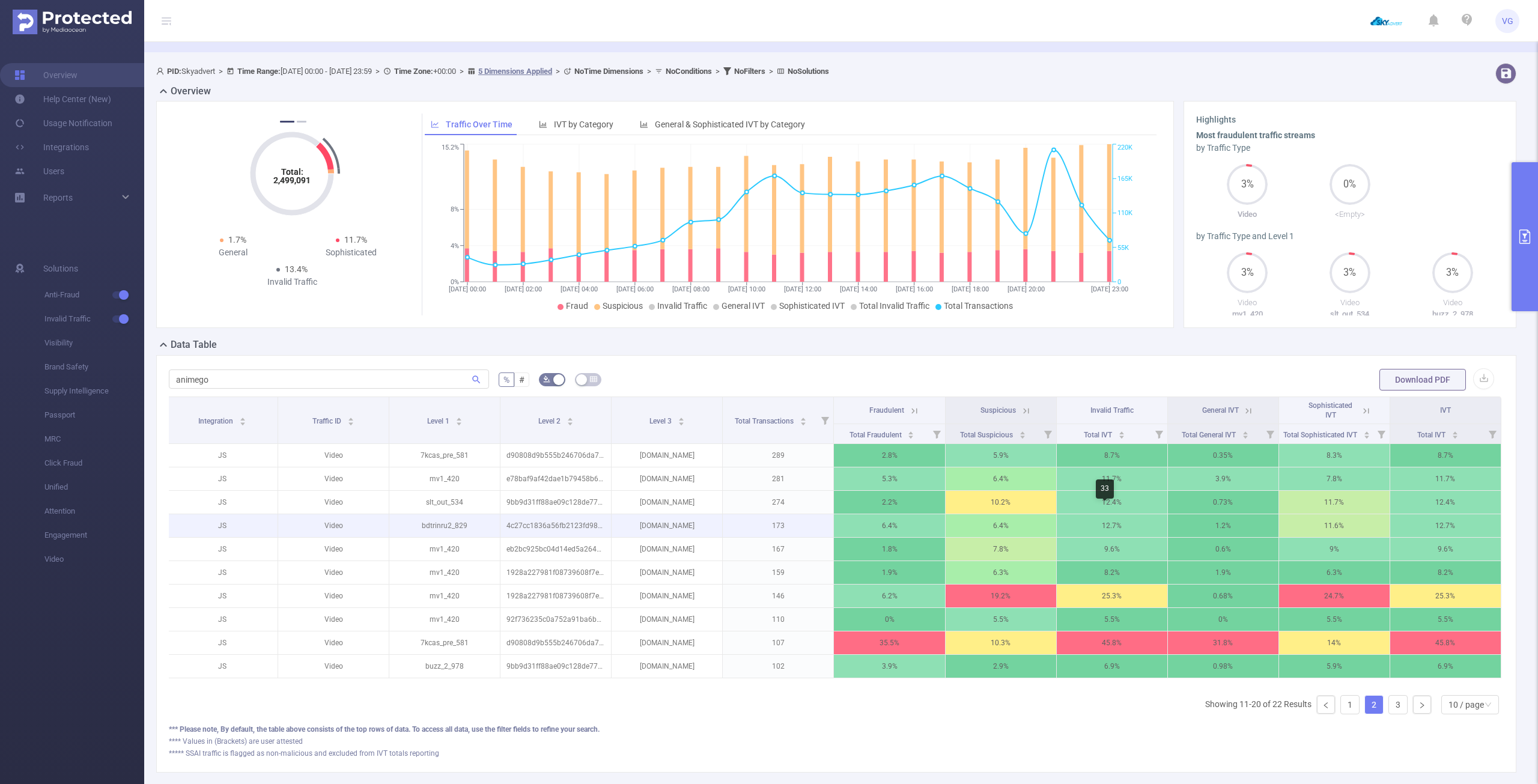
scroll to position [60, 0]
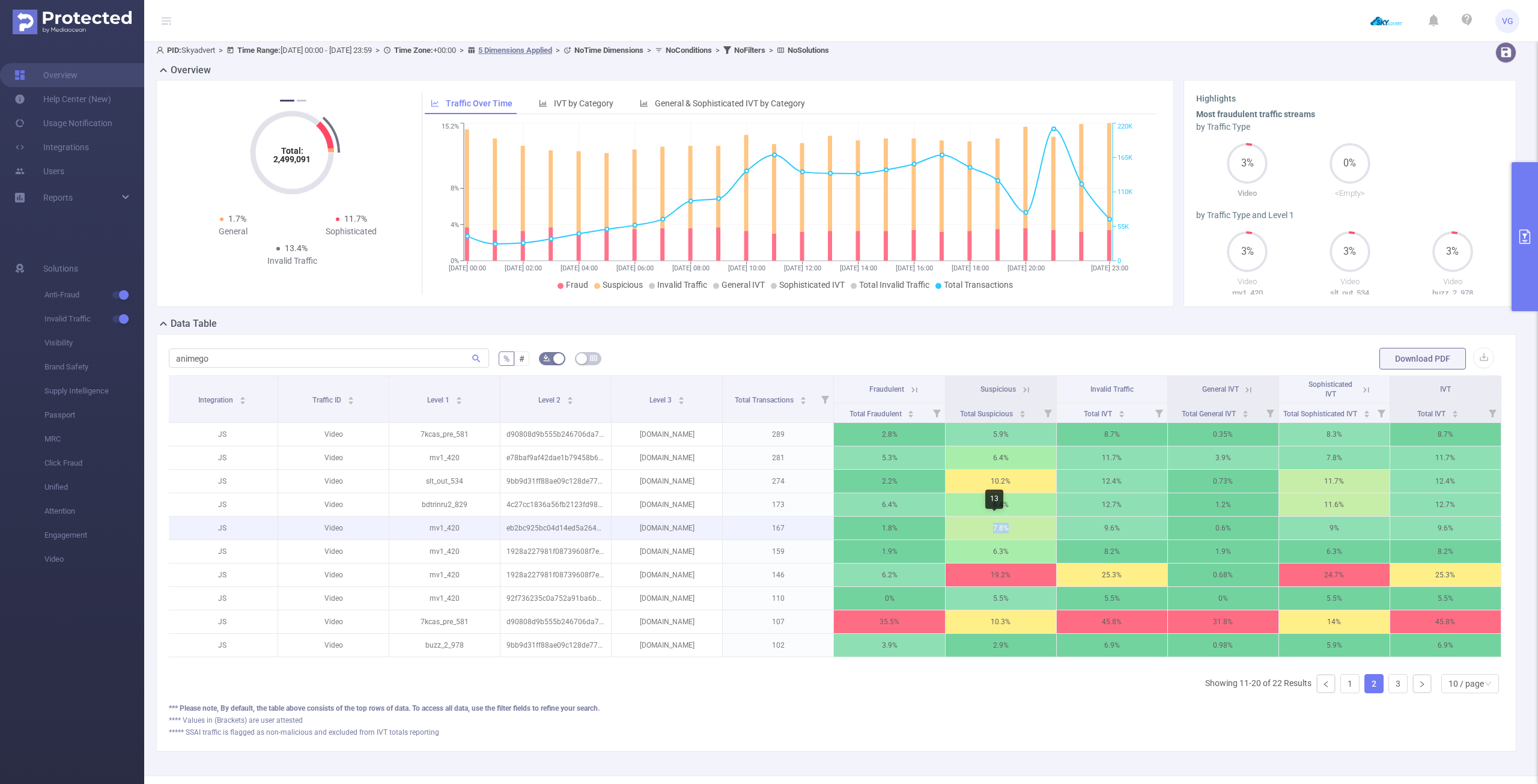
drag, startPoint x: 989, startPoint y: 527, endPoint x: 1017, endPoint y: 526, distance: 28.0
click at [1017, 526] on p "7.8%" at bounding box center [1001, 528] width 110 height 23
click at [1029, 533] on p "7.8%" at bounding box center [1001, 528] width 110 height 23
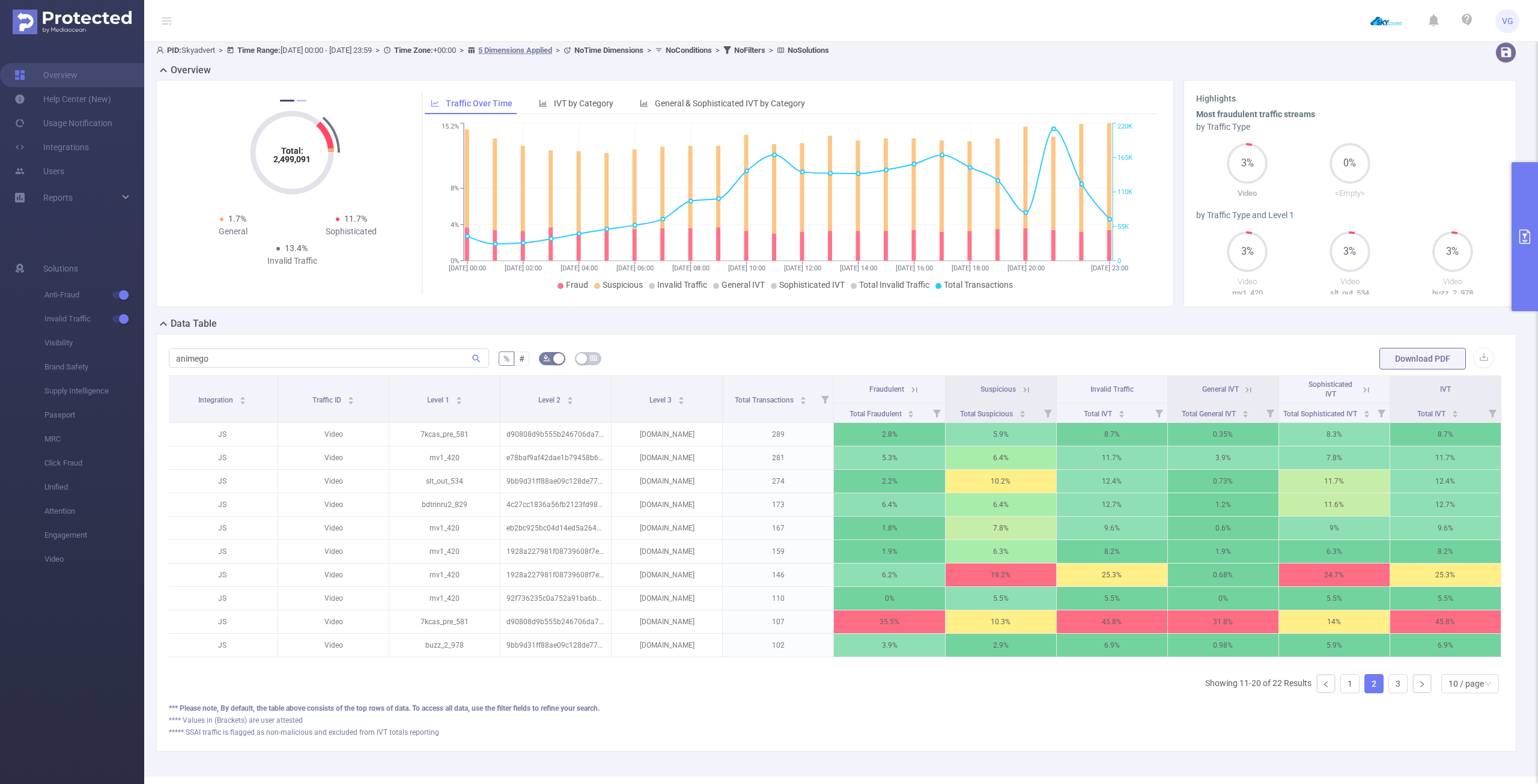
click at [1022, 385] on icon at bounding box center [1026, 389] width 11 height 11
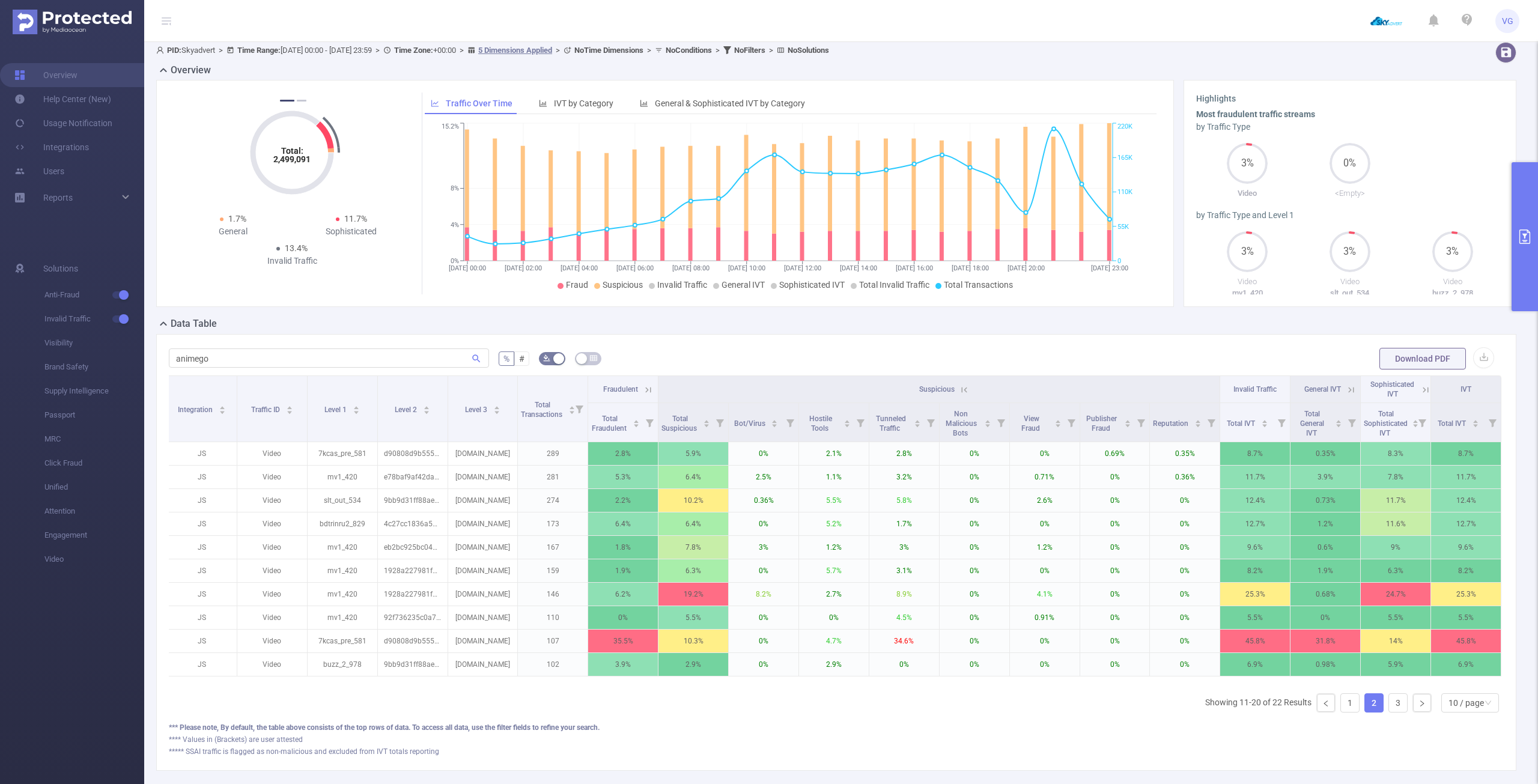
click at [962, 387] on icon at bounding box center [964, 389] width 11 height 11
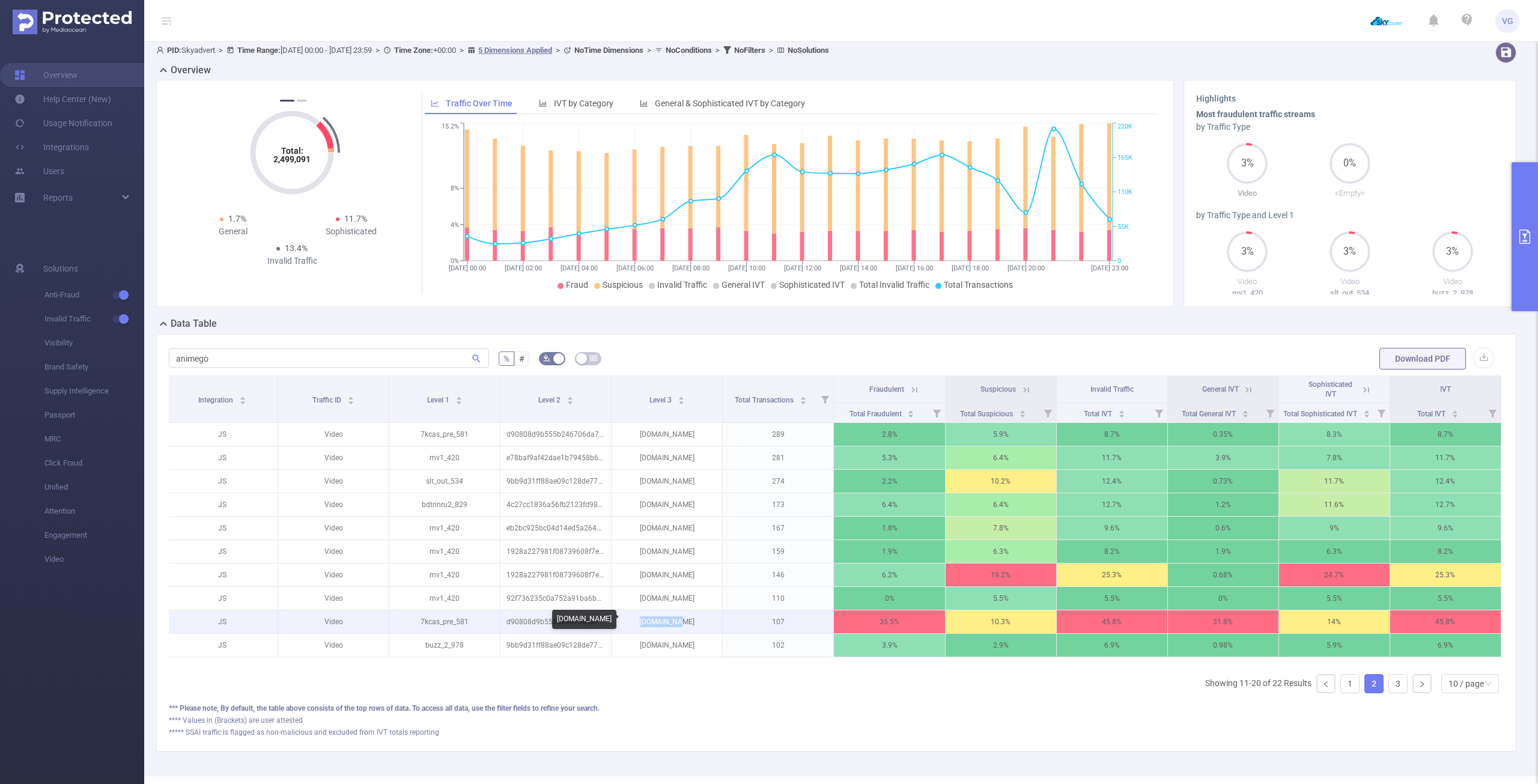
drag, startPoint x: 691, startPoint y: 619, endPoint x: 628, endPoint y: 626, distance: 63.4
click at [628, 626] on p "[DOMAIN_NAME]" at bounding box center [667, 622] width 110 height 23
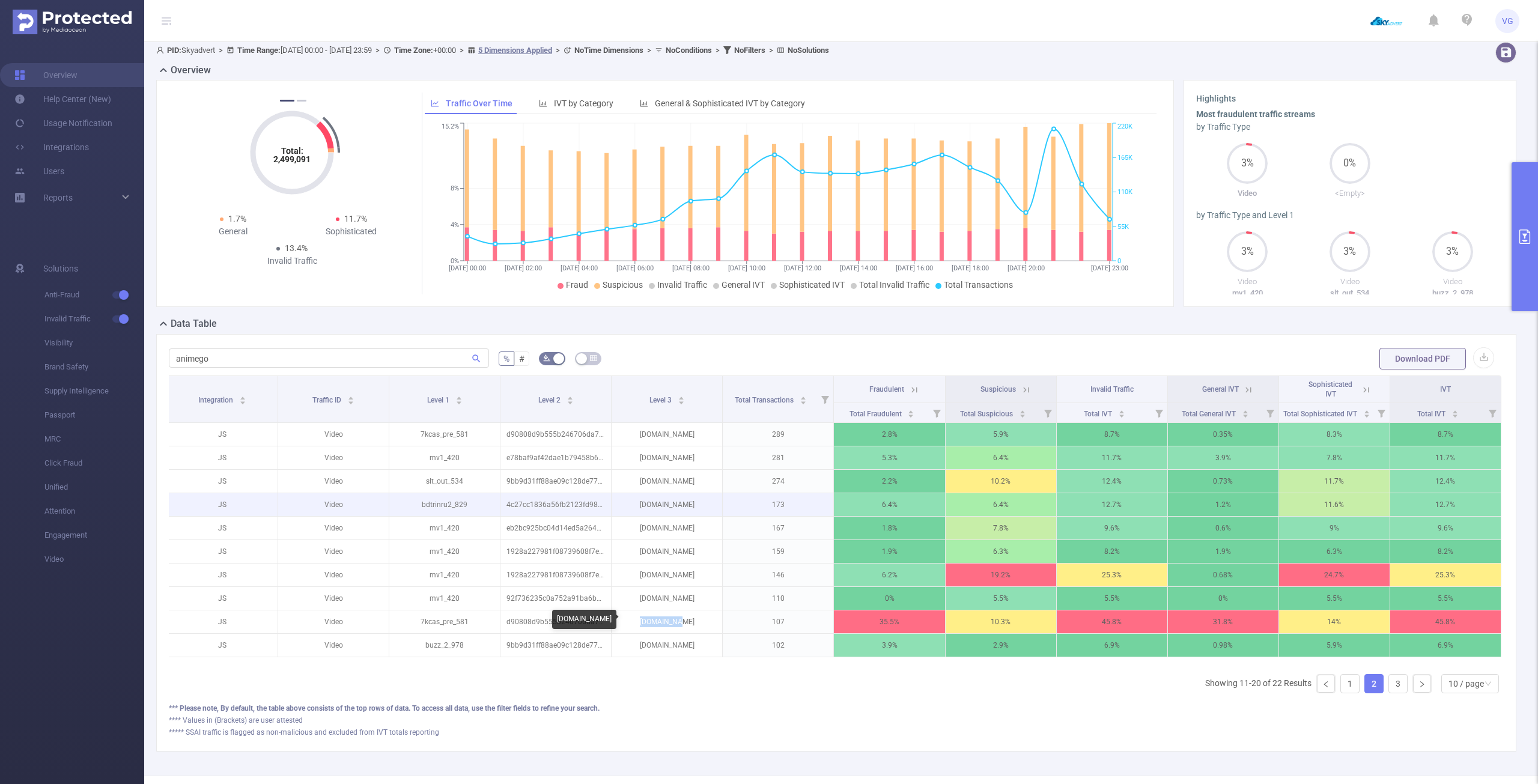
copy p "[DOMAIN_NAME]"
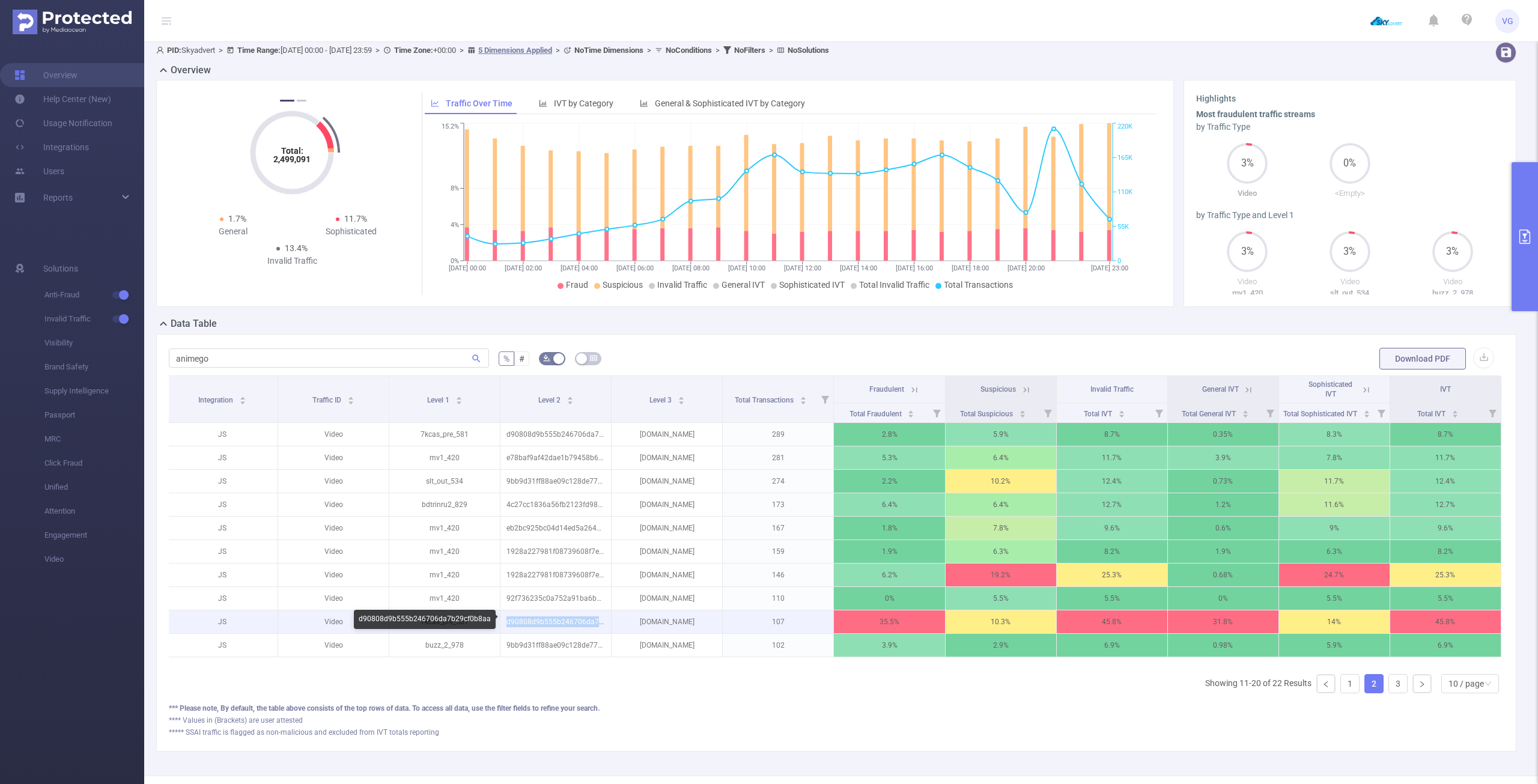
drag, startPoint x: 503, startPoint y: 622, endPoint x: 597, endPoint y: 620, distance: 94.0
click at [597, 620] on p "d90808d9b555b246706da7b29cf0b8aa" at bounding box center [556, 622] width 110 height 23
copy p "d90808d9b555b246706da7b"
